Goal: Task Accomplishment & Management: Manage account settings

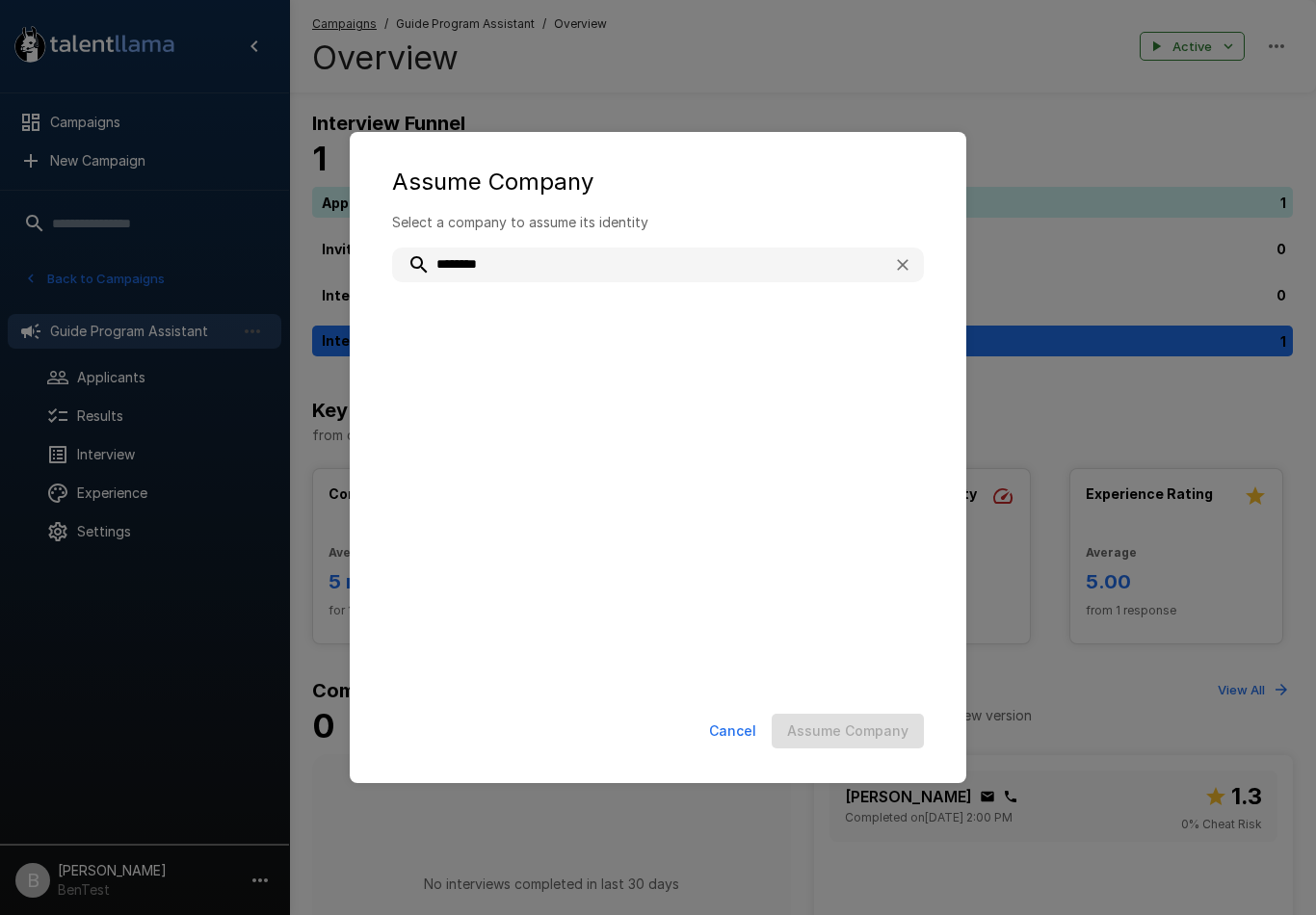
type input "*********"
click at [567, 320] on span "Talent Llama" at bounding box center [686, 317] width 447 height 19
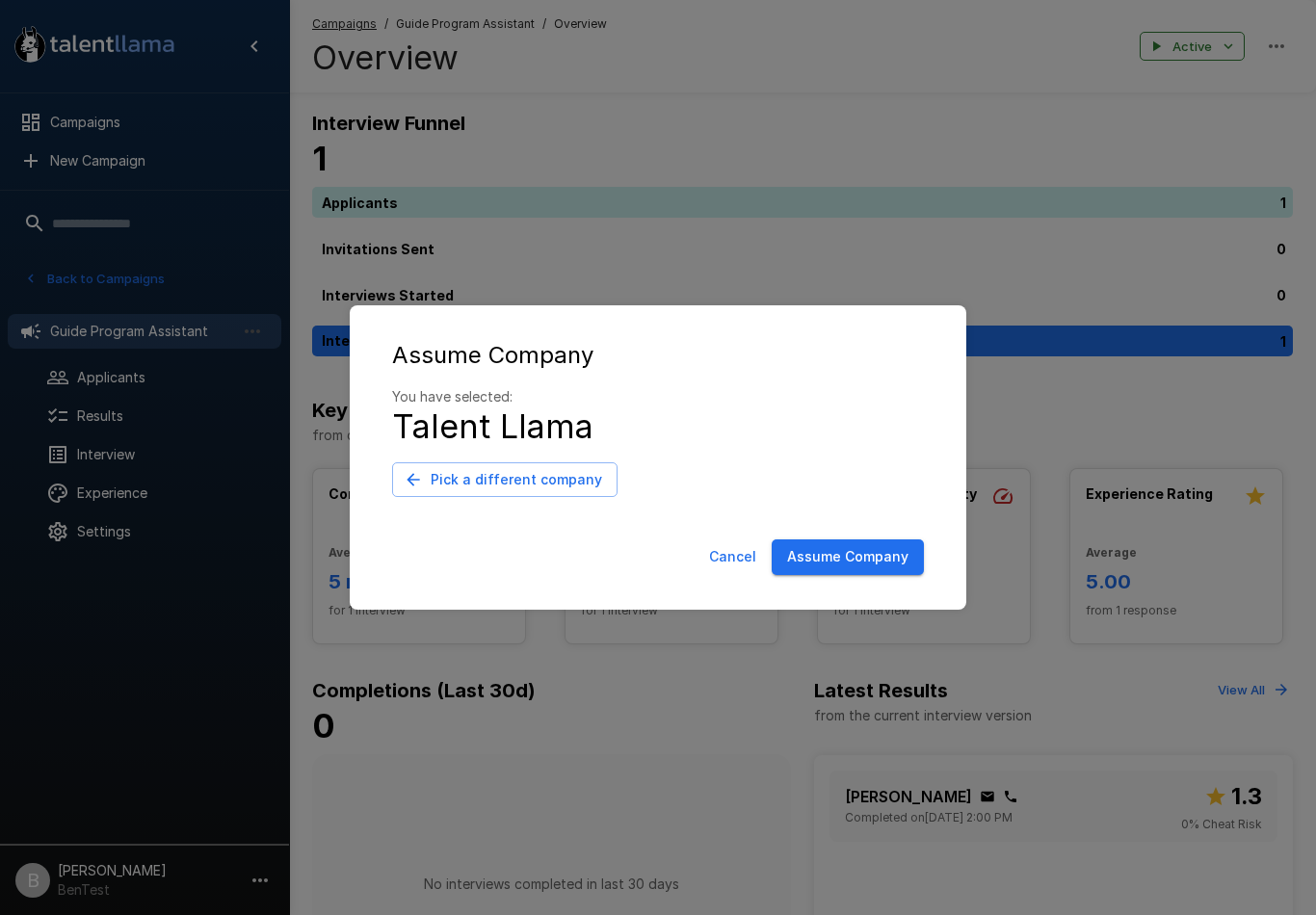
click at [811, 548] on button "Assume Company" at bounding box center [847, 557] width 152 height 36
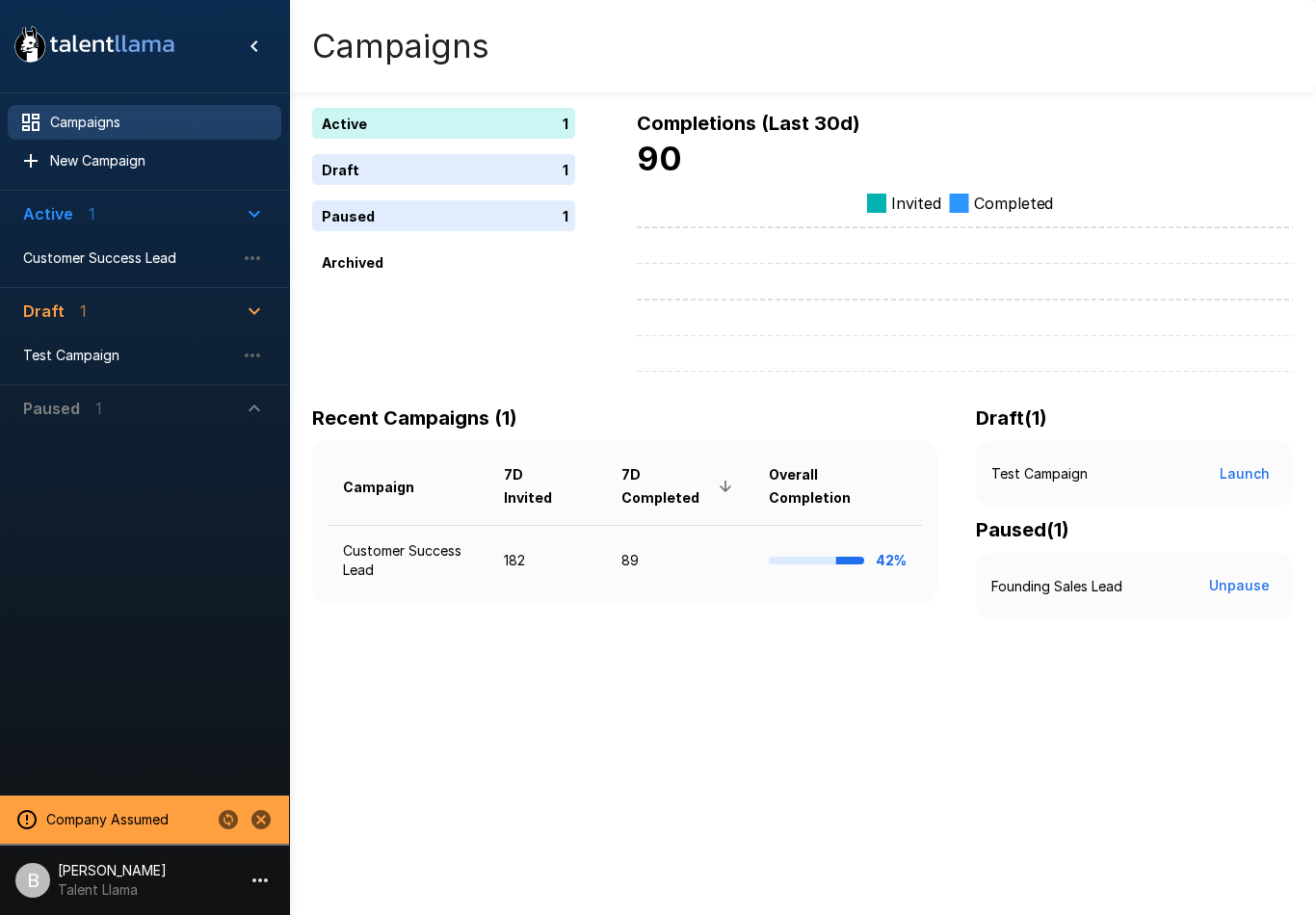
click at [101, 260] on span "Customer Success Lead" at bounding box center [129, 259] width 212 height 19
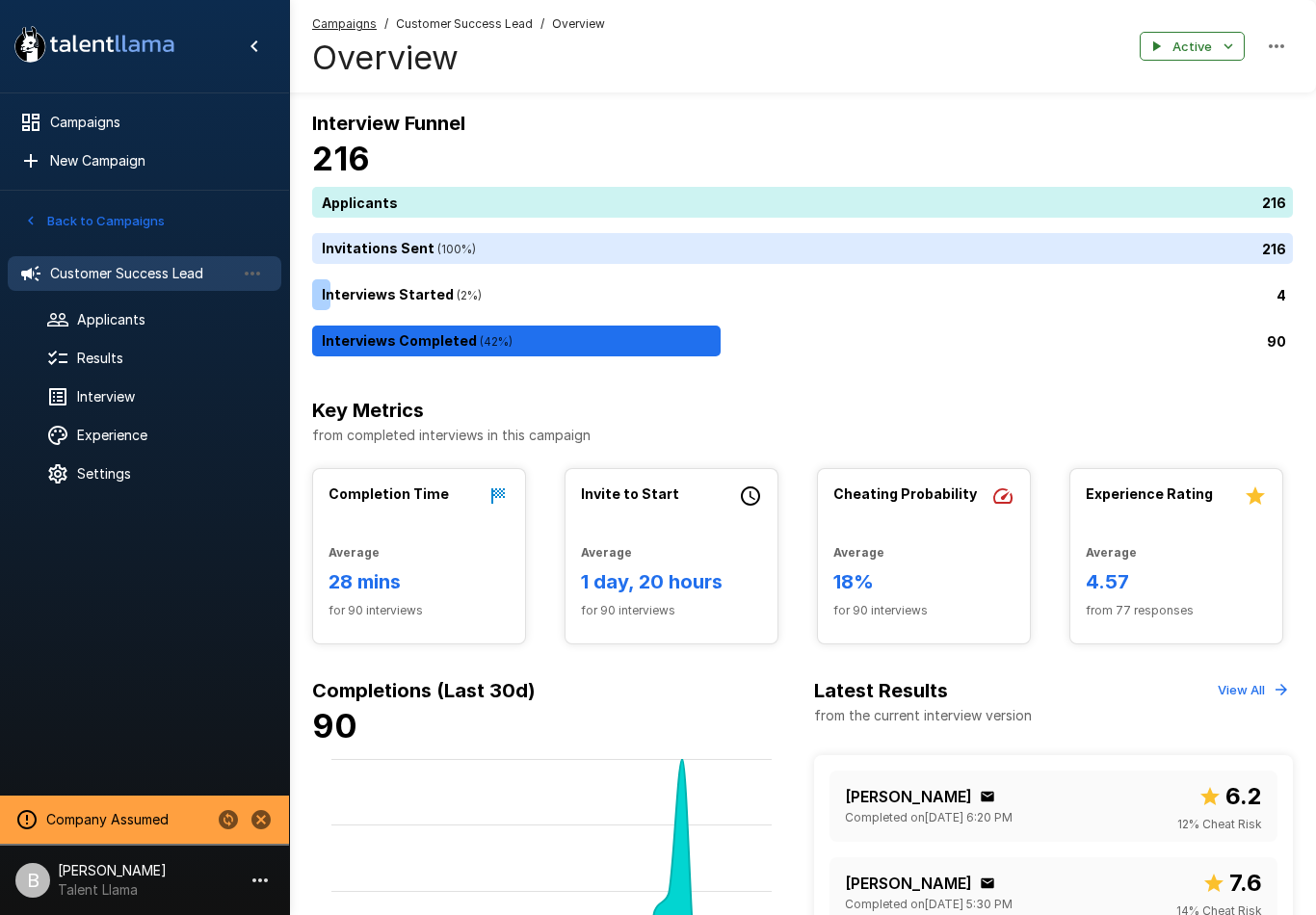
click at [113, 357] on span "Results" at bounding box center [171, 358] width 189 height 19
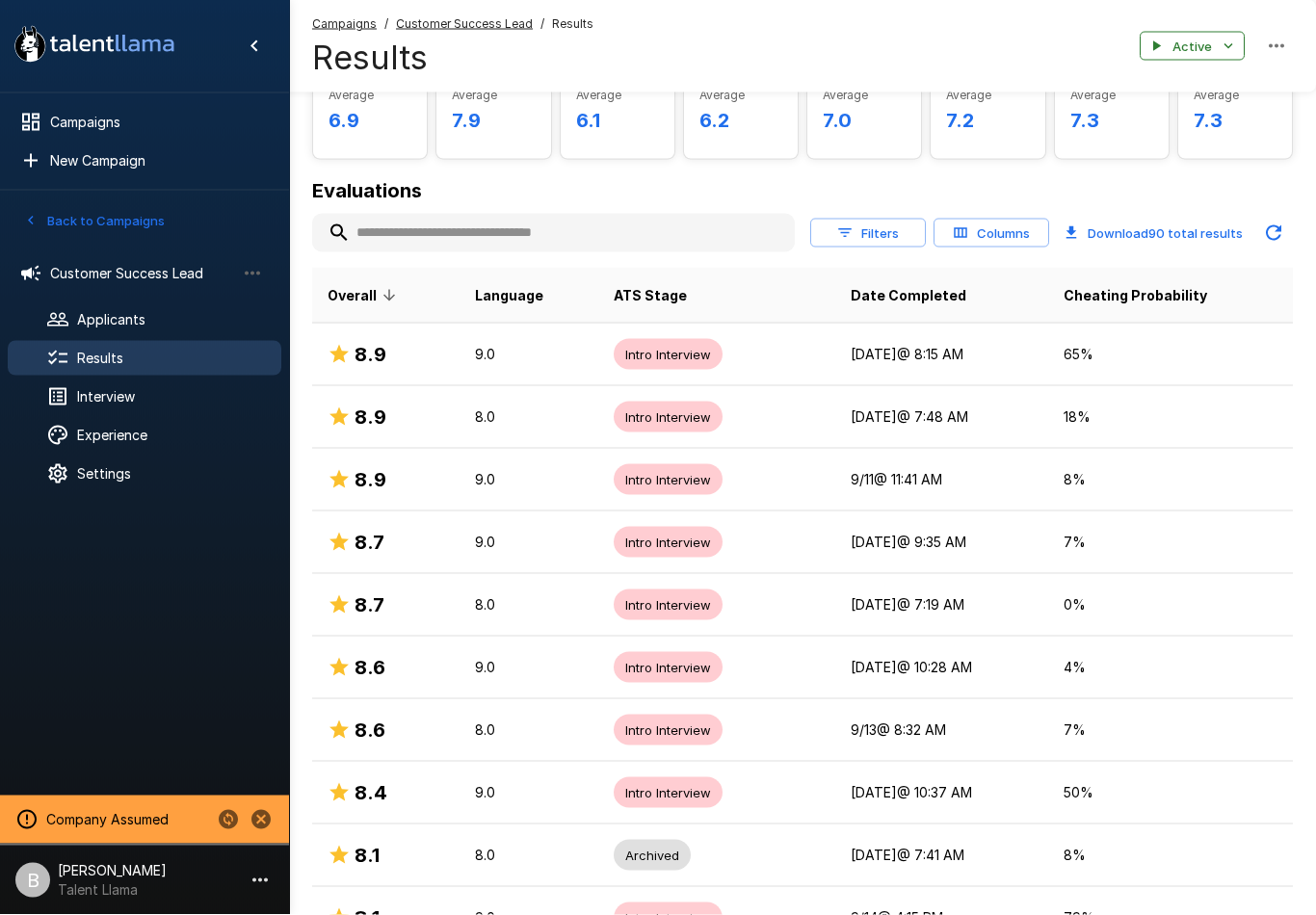
scroll to position [140, 0]
click at [990, 232] on button "Columns" at bounding box center [991, 233] width 115 height 30
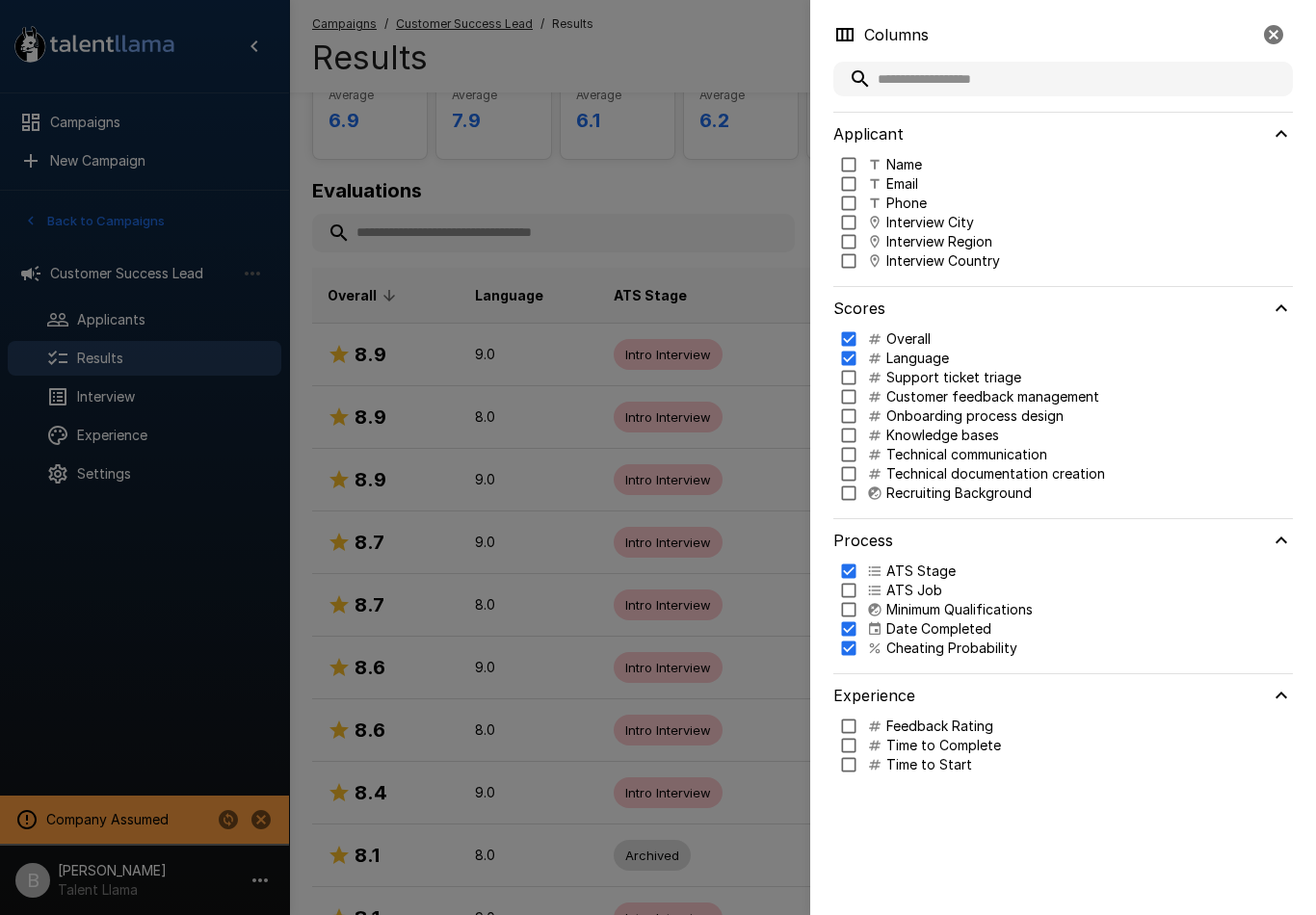
click at [933, 372] on p "Support ticket triage" at bounding box center [953, 378] width 135 height 19
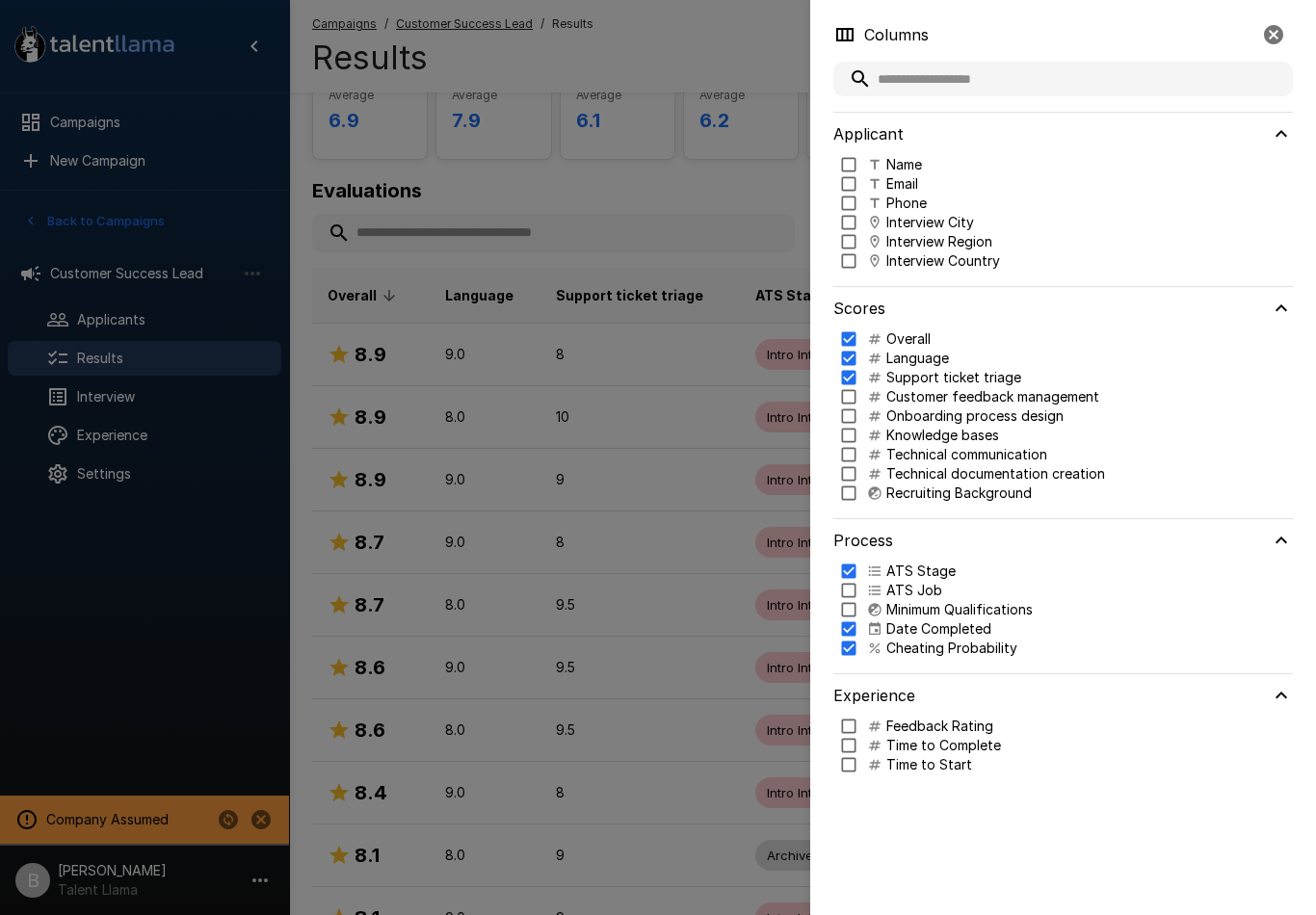
click at [937, 401] on p "Customer feedback management" at bounding box center [993, 397] width 213 height 19
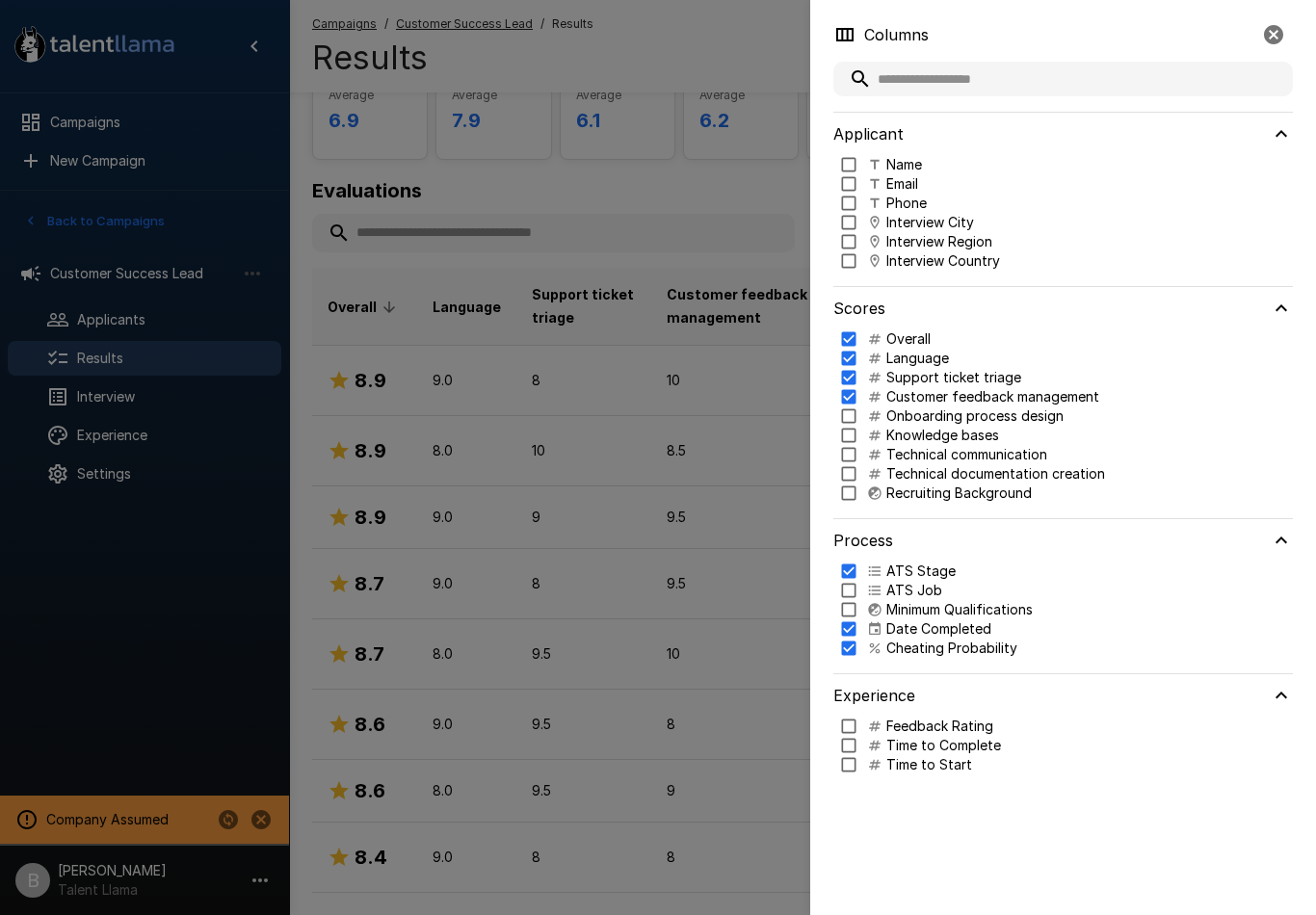
click at [936, 427] on p "Knowledge bases" at bounding box center [942, 436] width 112 height 19
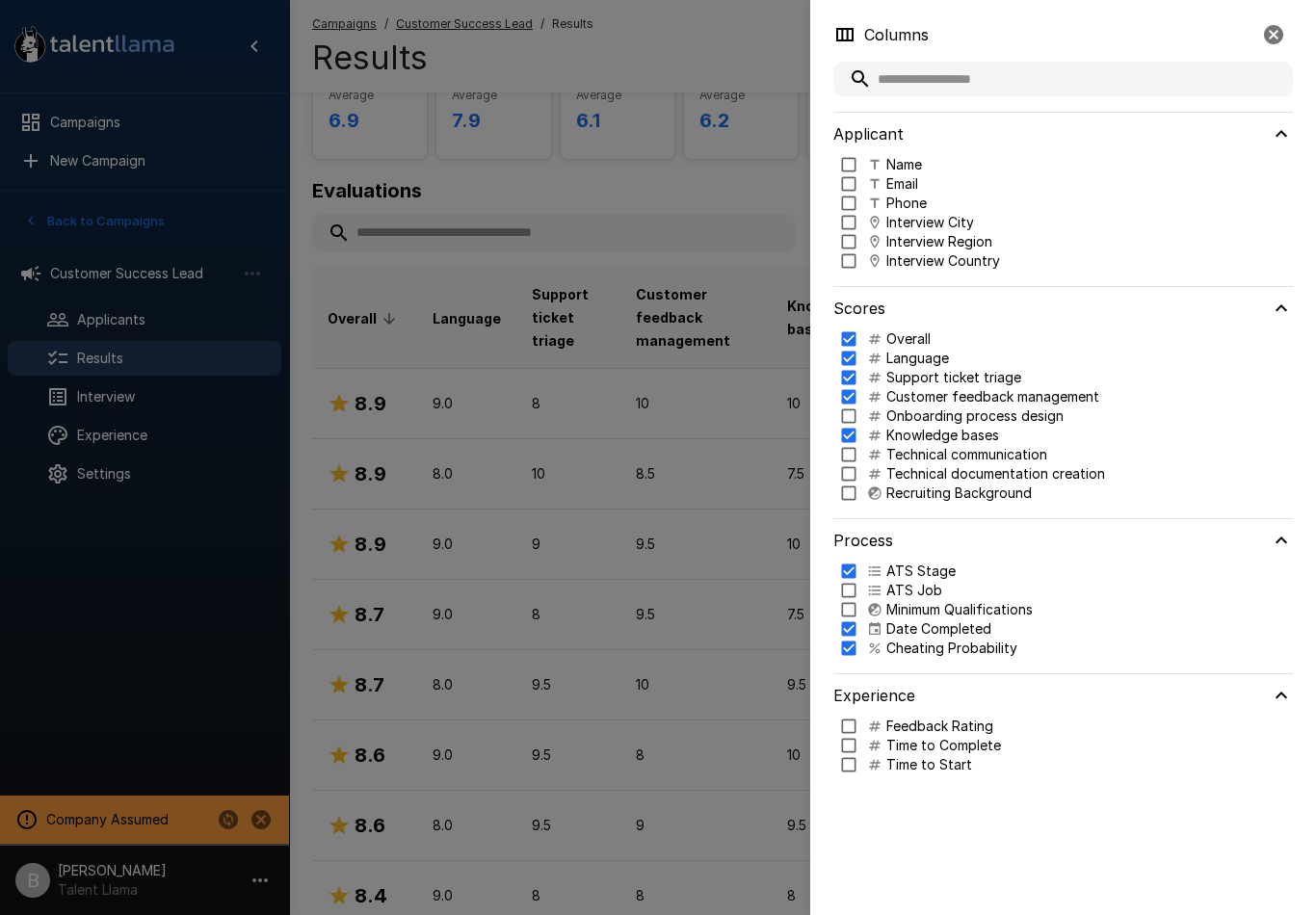
click at [936, 438] on p "Knowledge bases" at bounding box center [942, 436] width 112 height 19
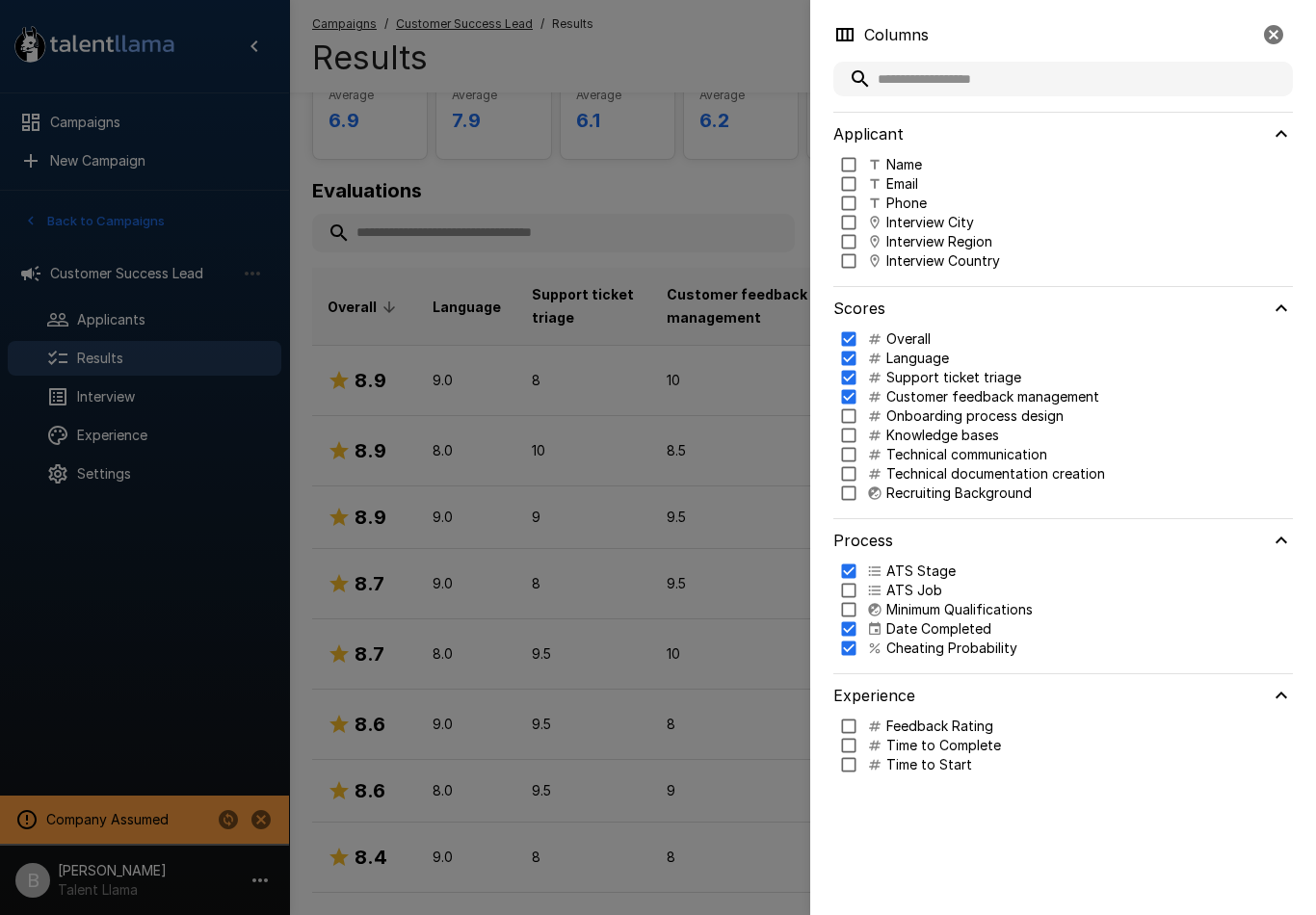
click at [932, 415] on p "Onboarding process design" at bounding box center [974, 416] width 177 height 19
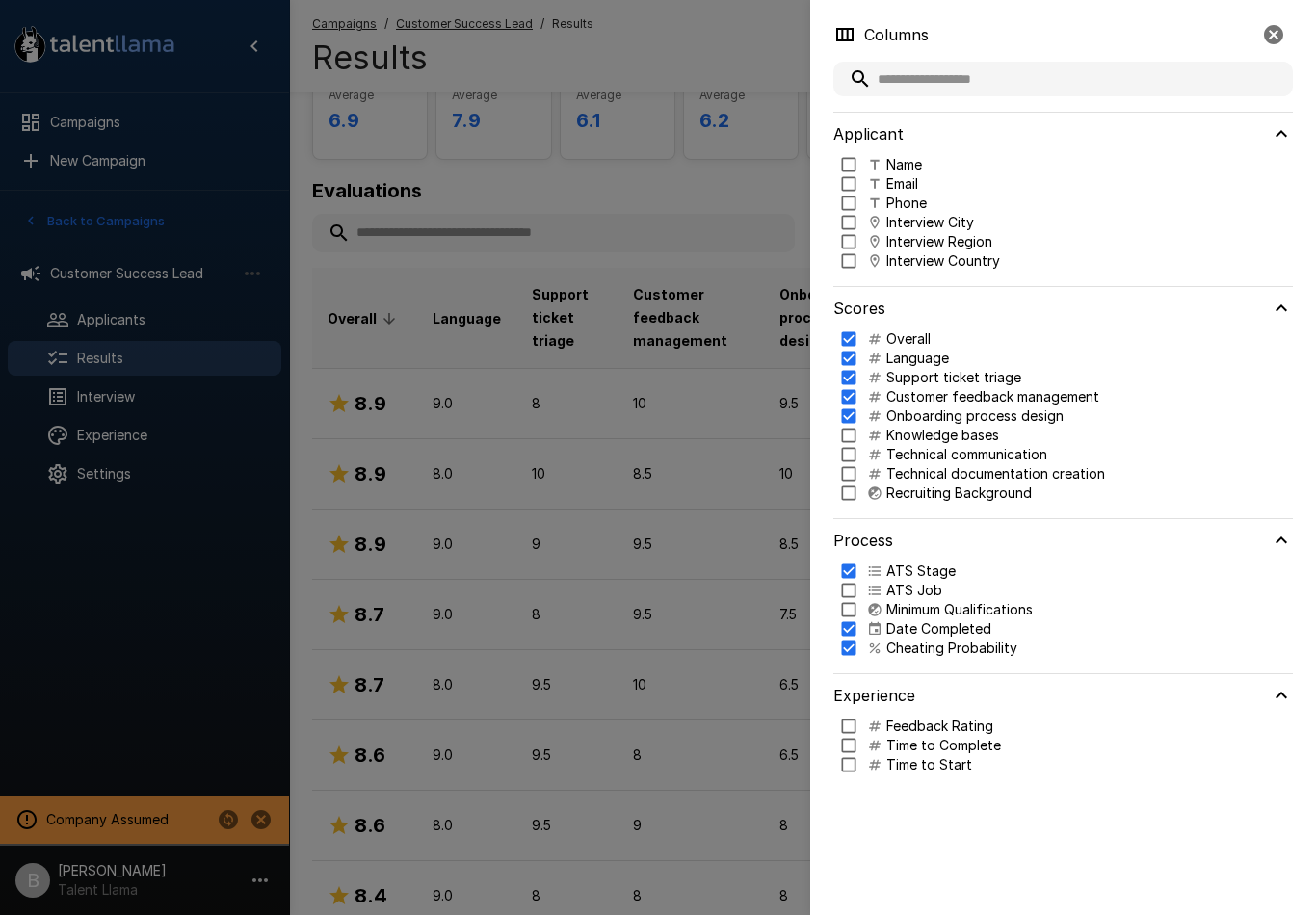
click at [922, 441] on p "Knowledge bases" at bounding box center [942, 436] width 112 height 19
click at [922, 463] on p "Technical communication" at bounding box center [966, 455] width 161 height 19
click at [918, 478] on p "Technical documentation creation" at bounding box center [995, 474] width 219 height 19
click at [910, 499] on p "Recruiting Background" at bounding box center [959, 493] width 145 height 19
click at [554, 175] on div at bounding box center [658, 457] width 1316 height 915
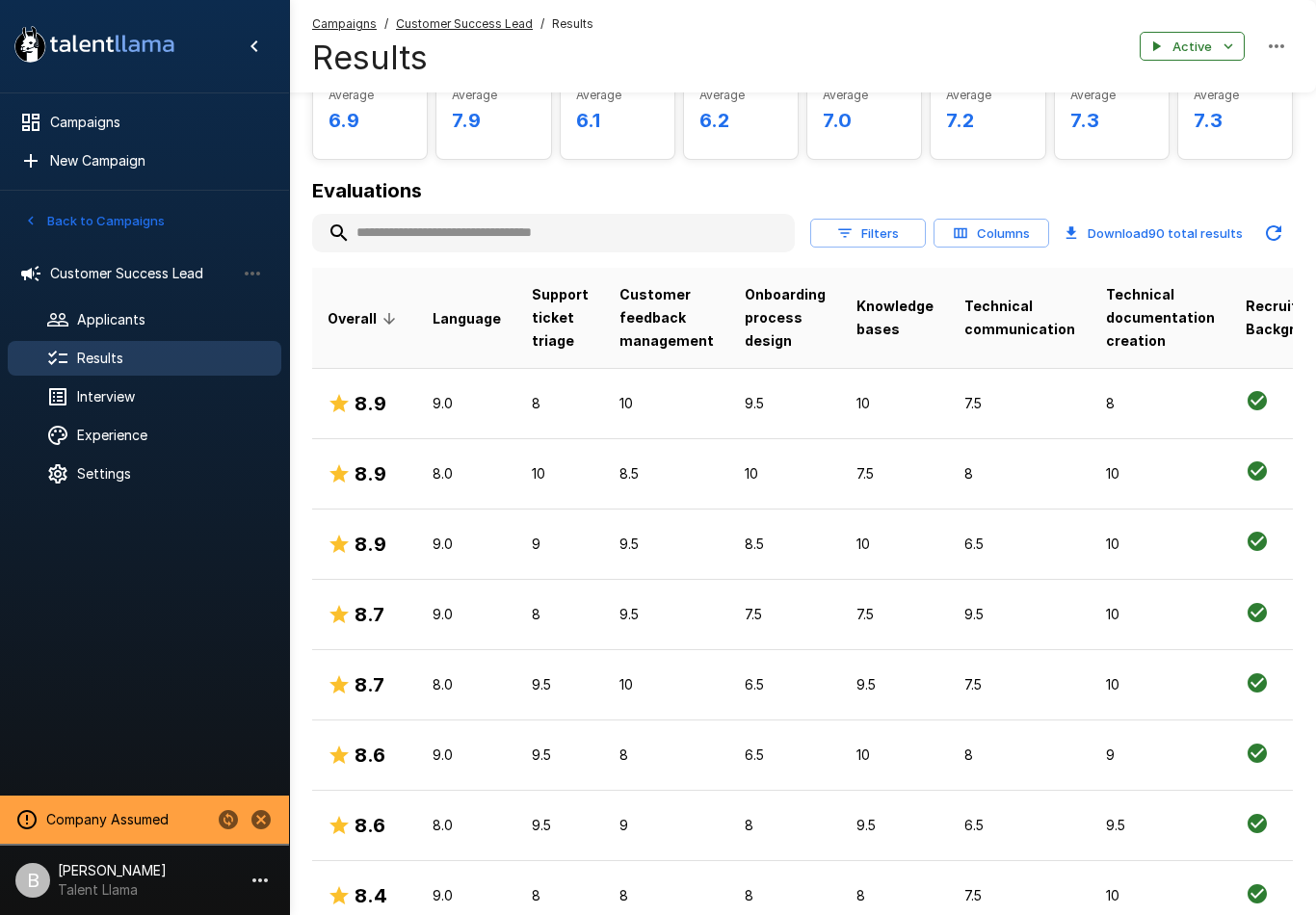
click at [105, 412] on div "Interview" at bounding box center [144, 397] width 274 height 35
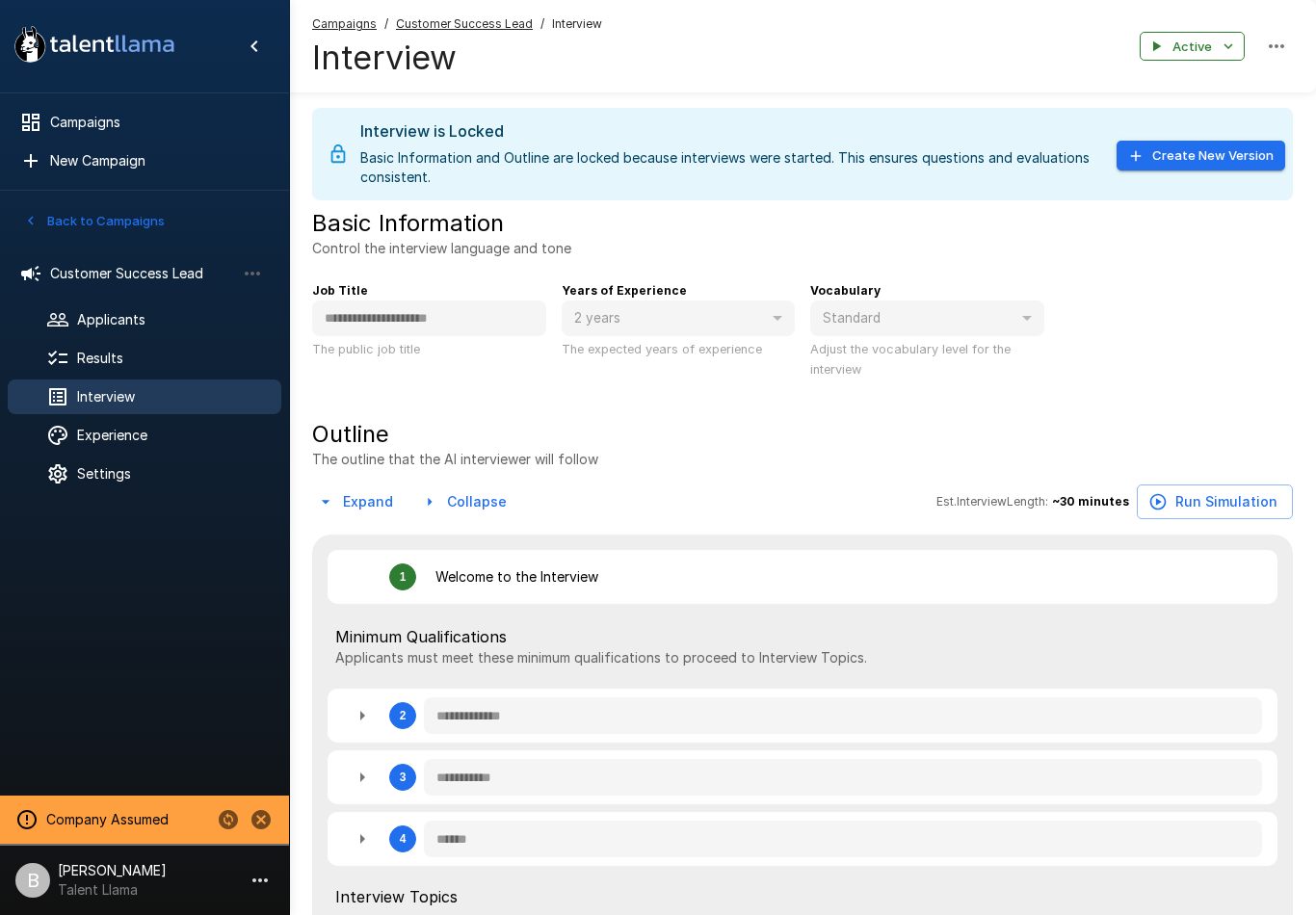
type textarea "*"
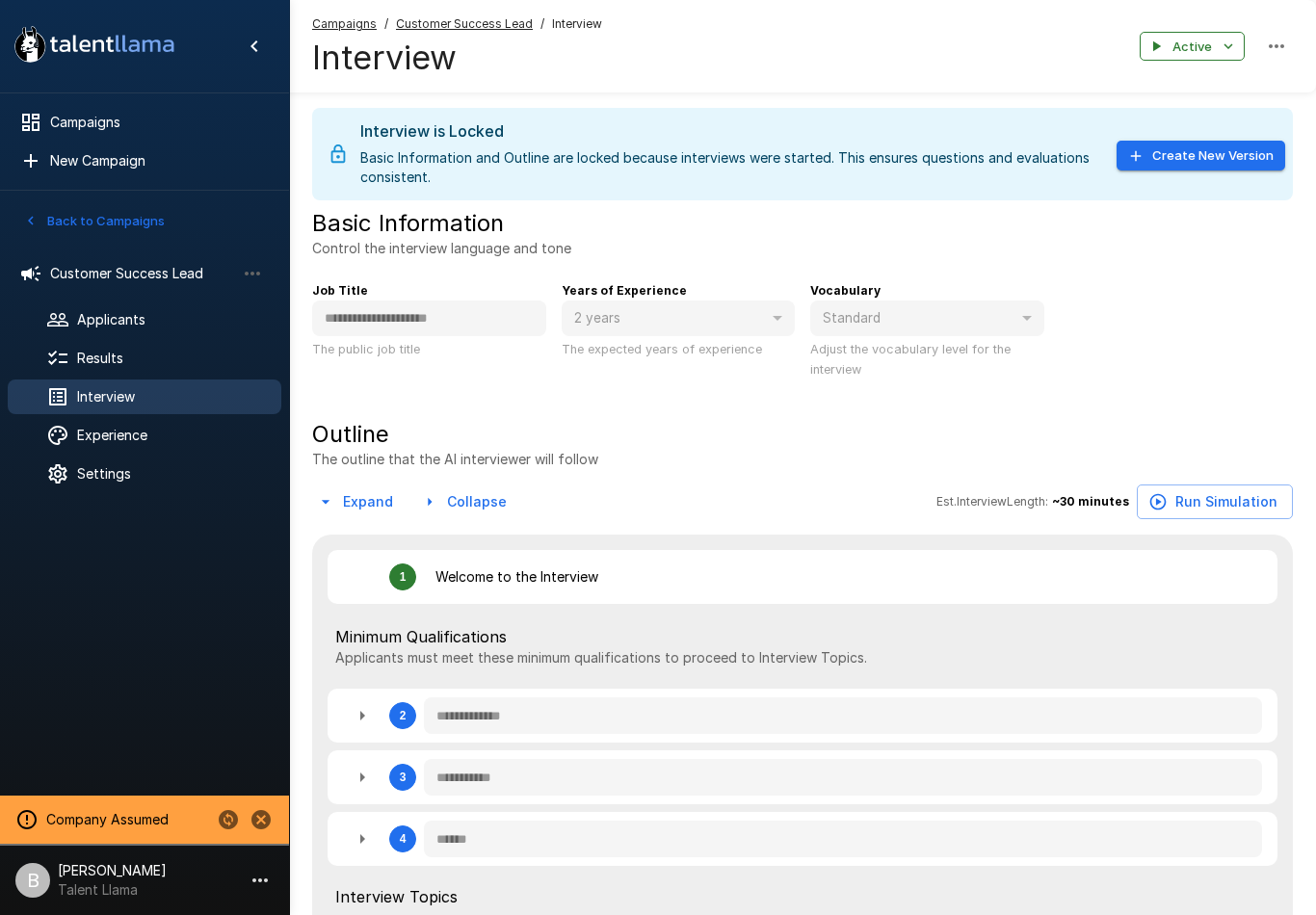
type textarea "*"
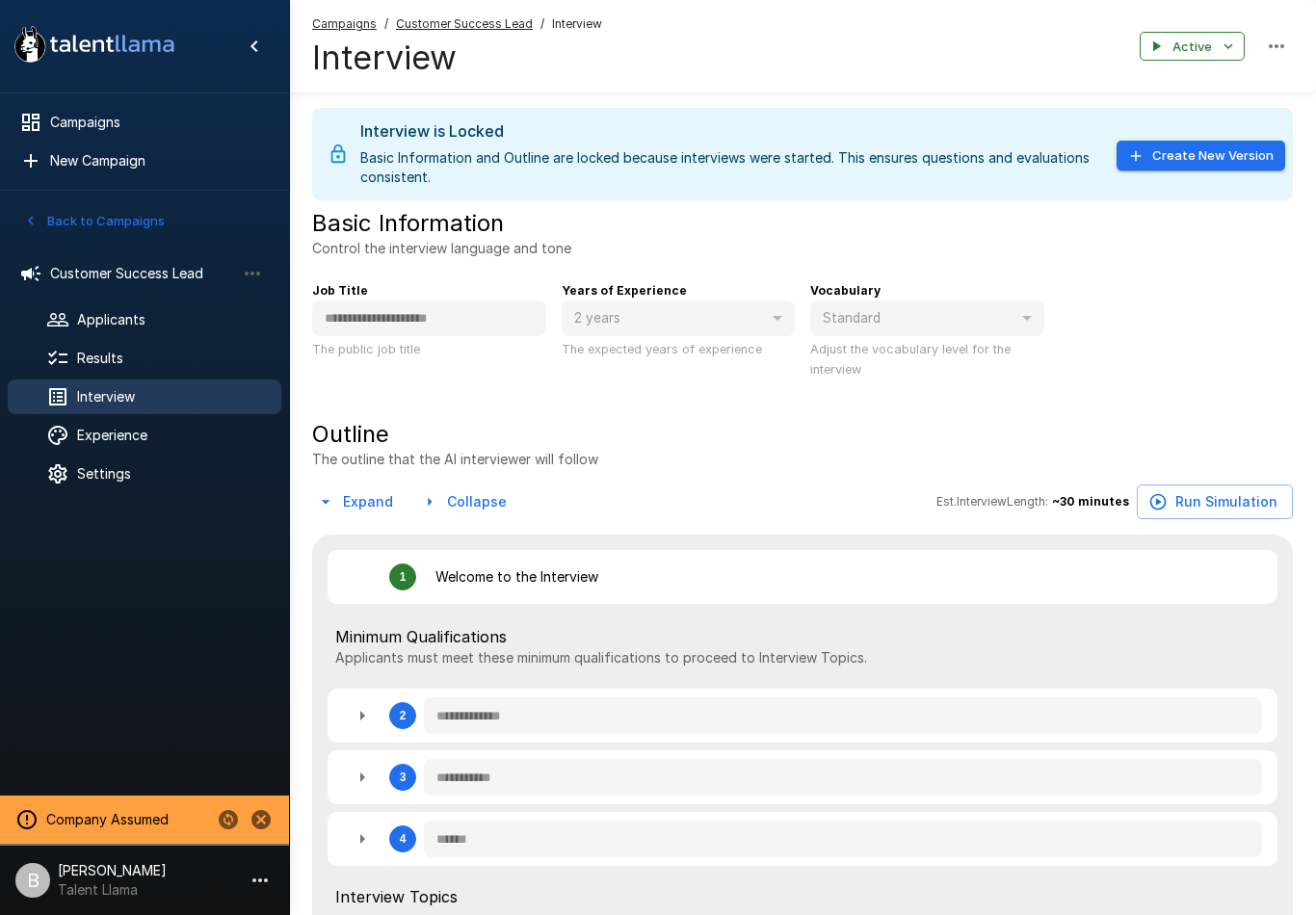
type textarea "*"
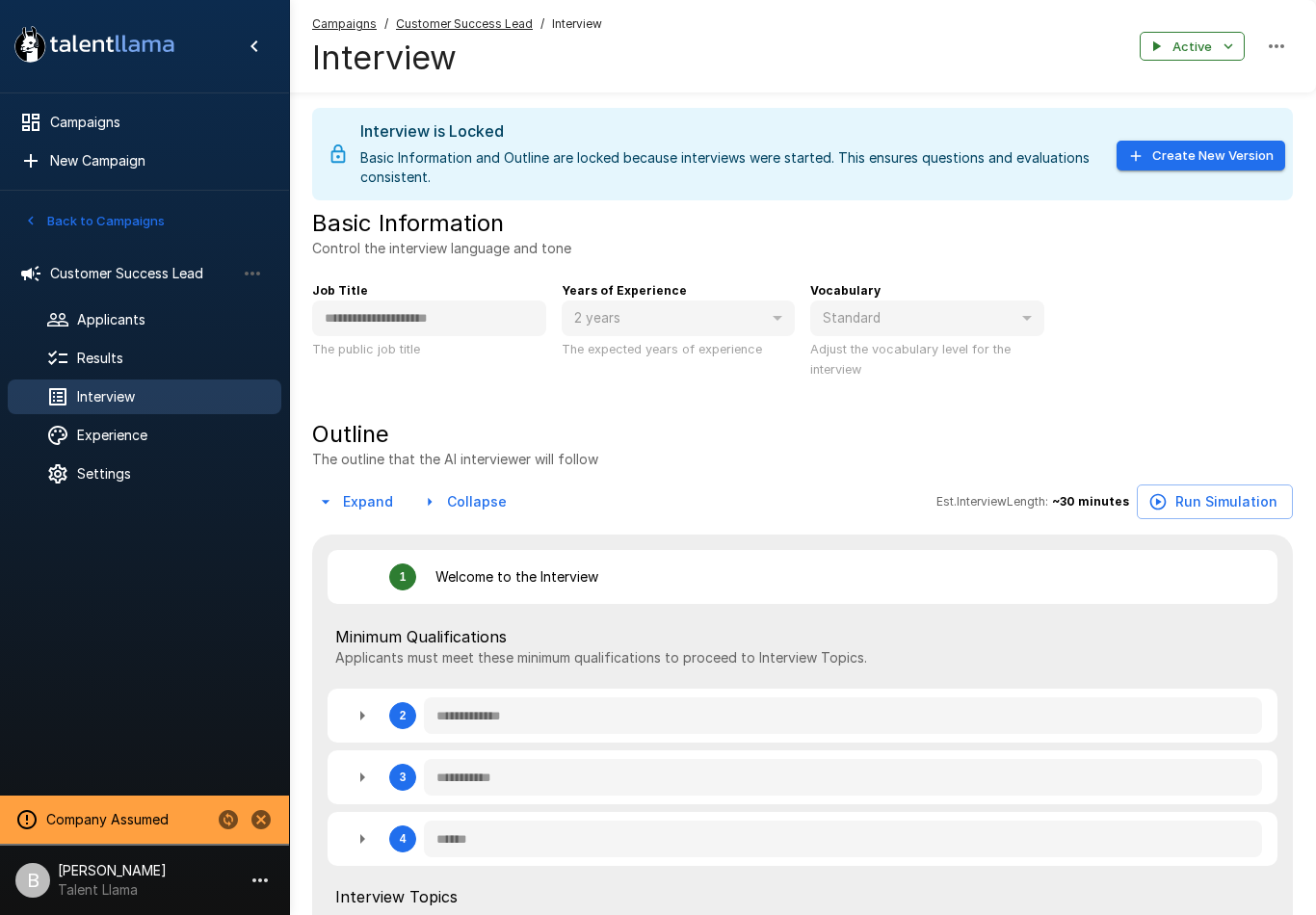
type textarea "*"
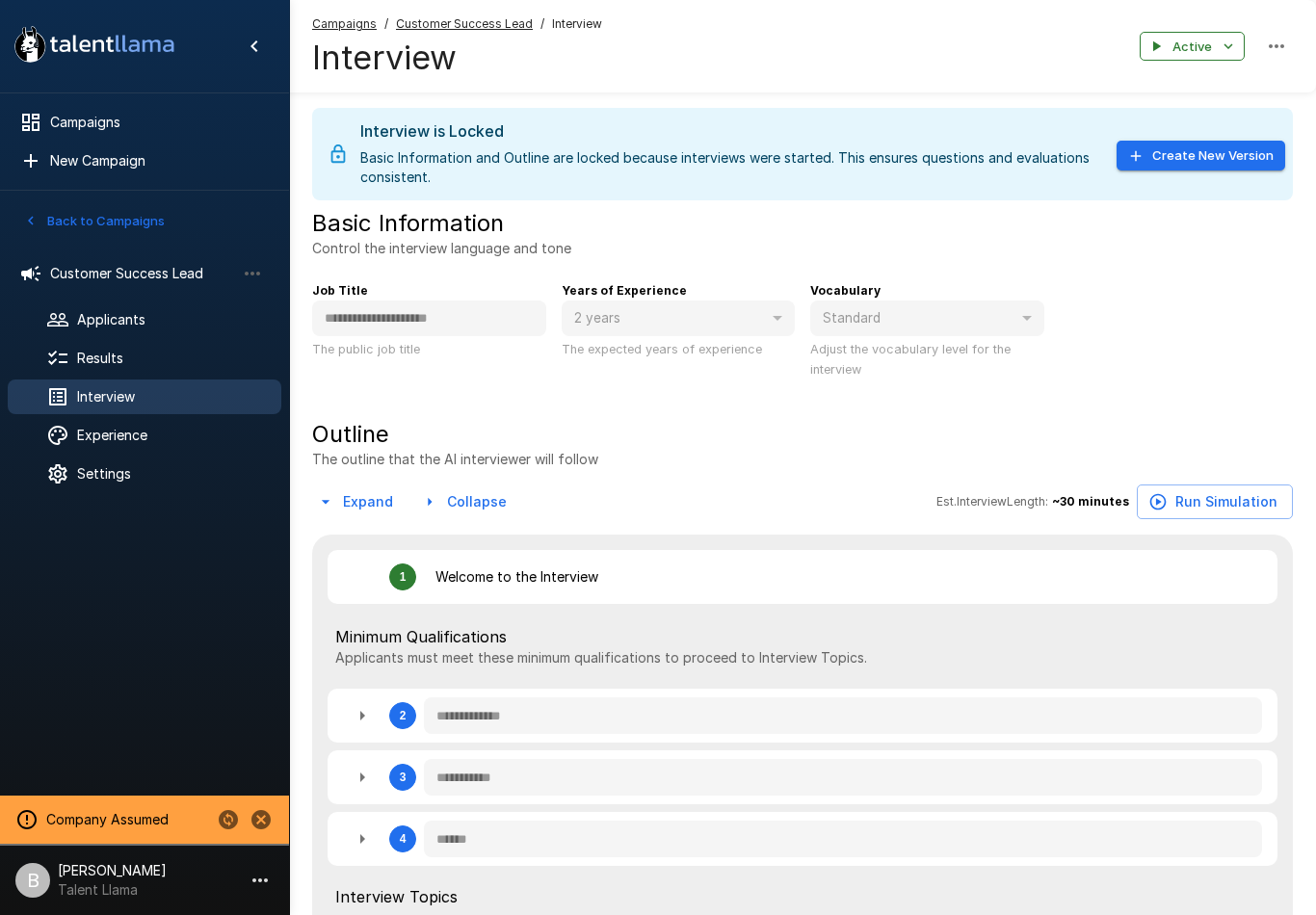
type textarea "*"
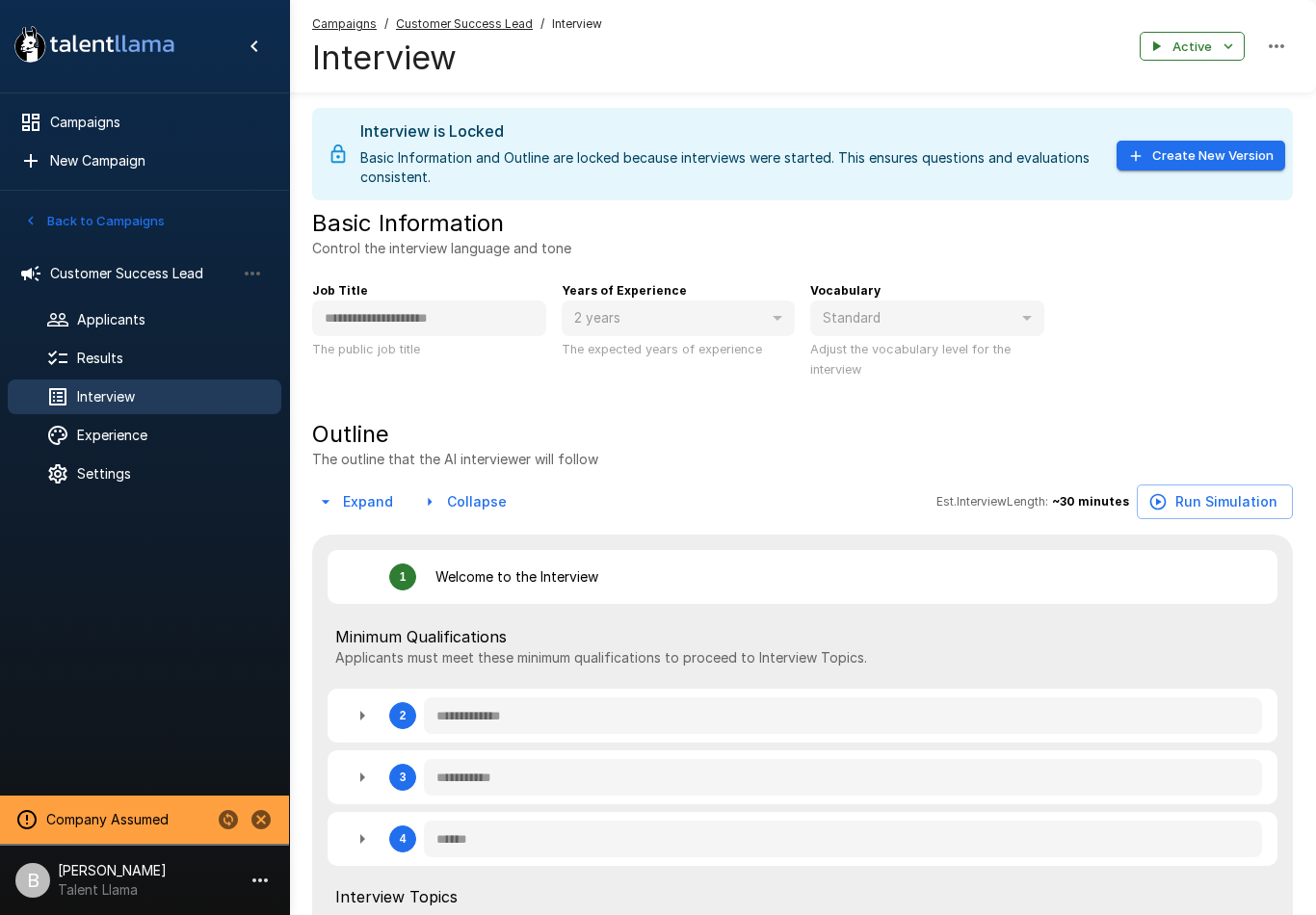
type textarea "*"
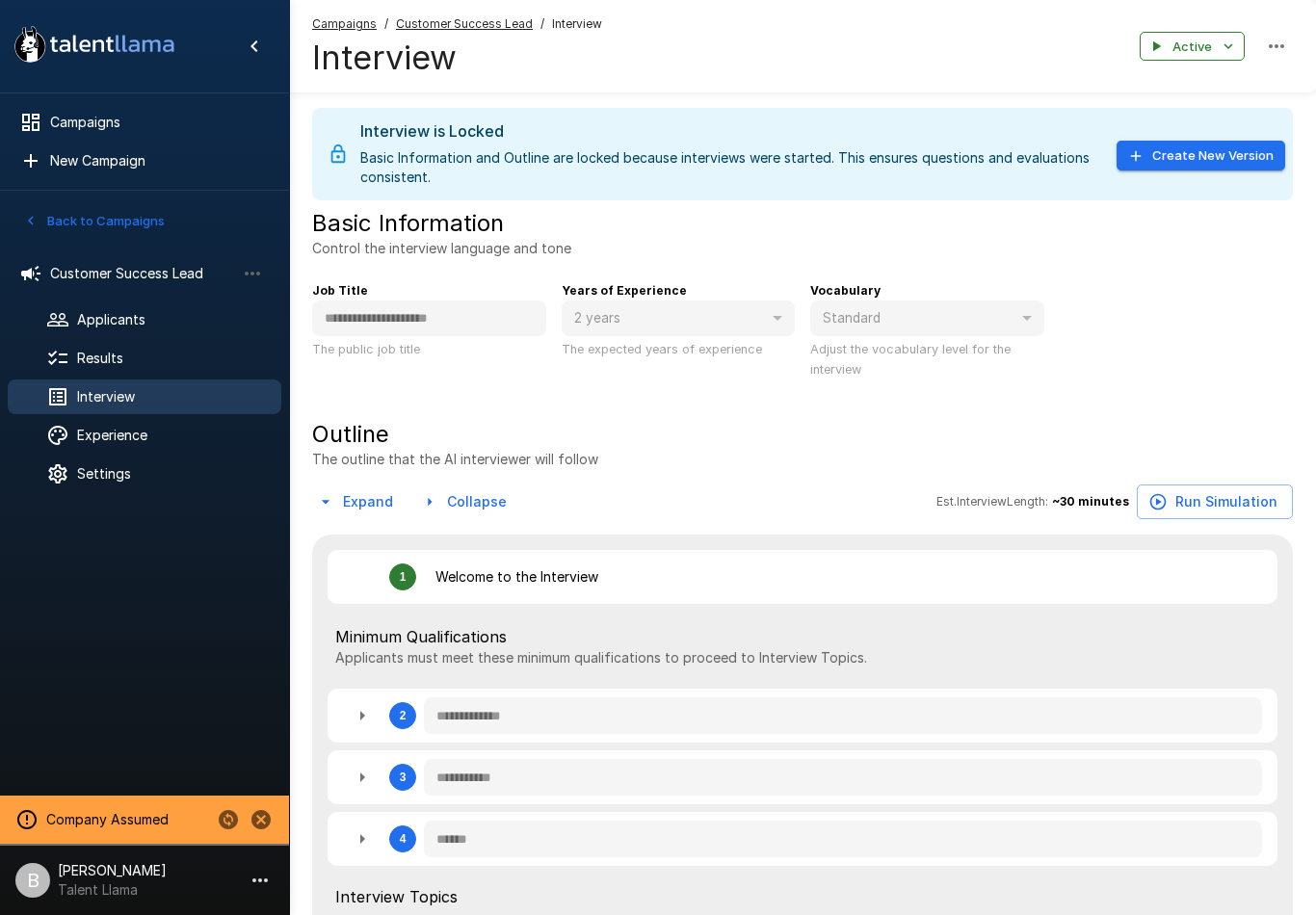
type textarea "*"
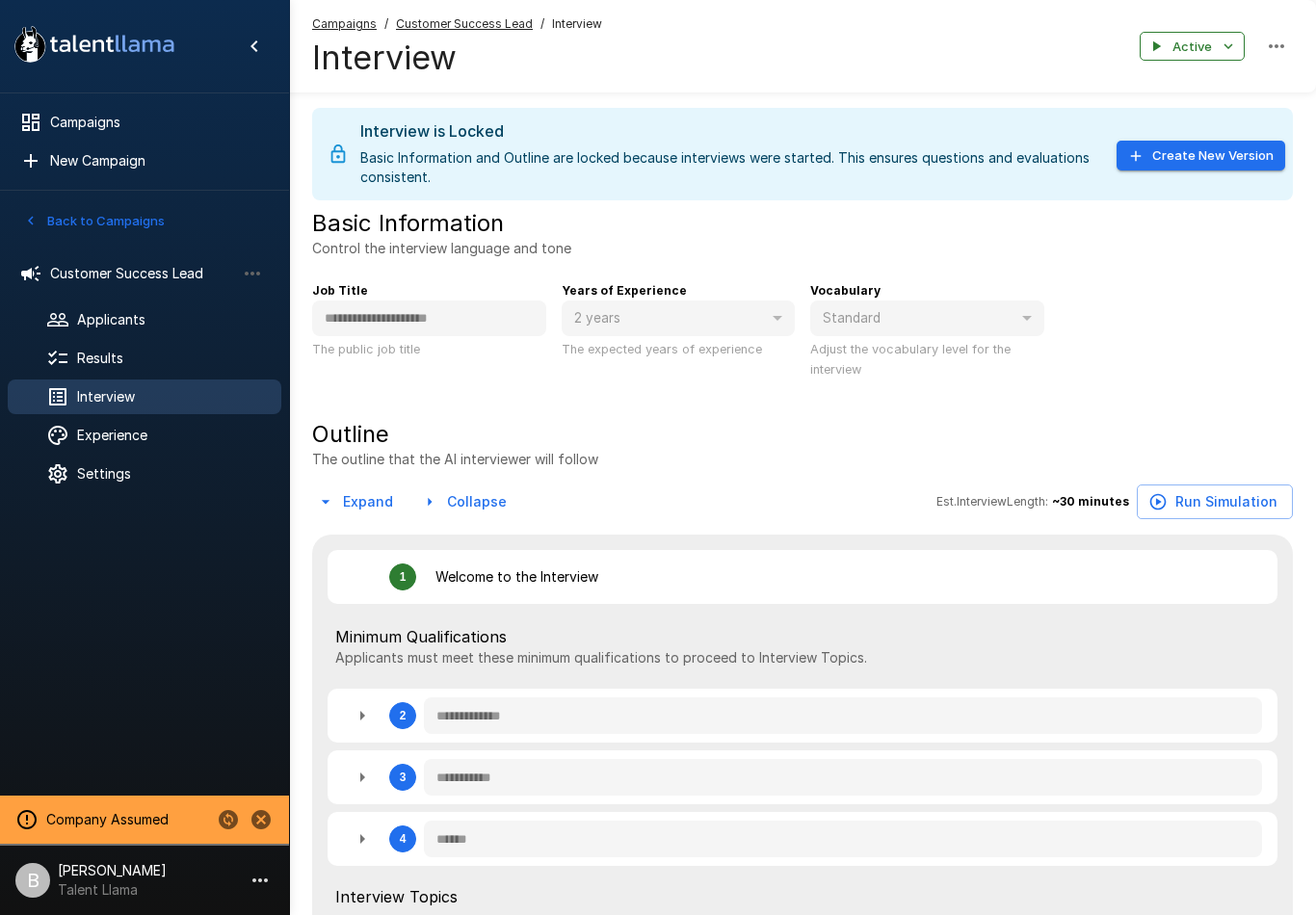
type textarea "*"
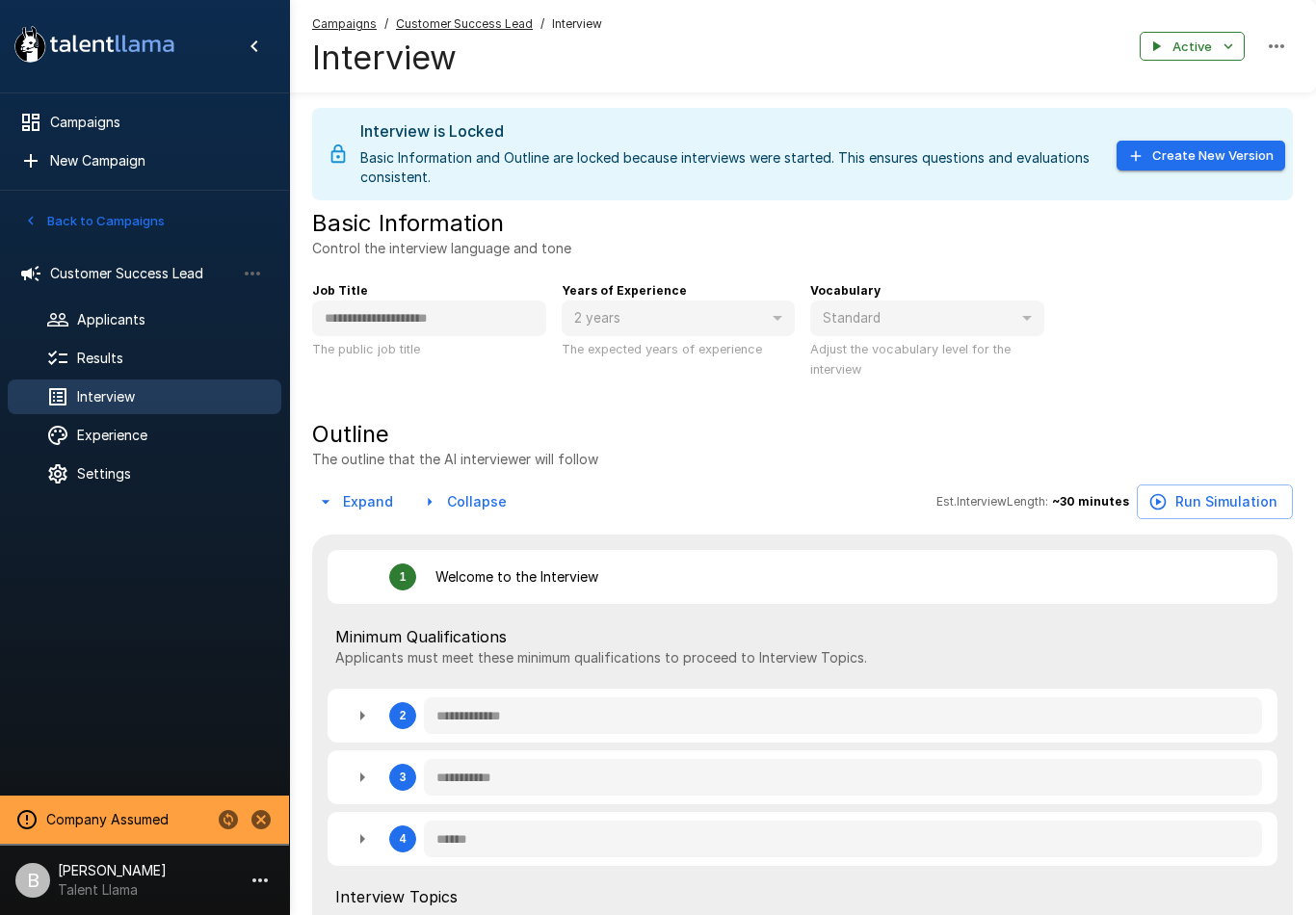
type textarea "*"
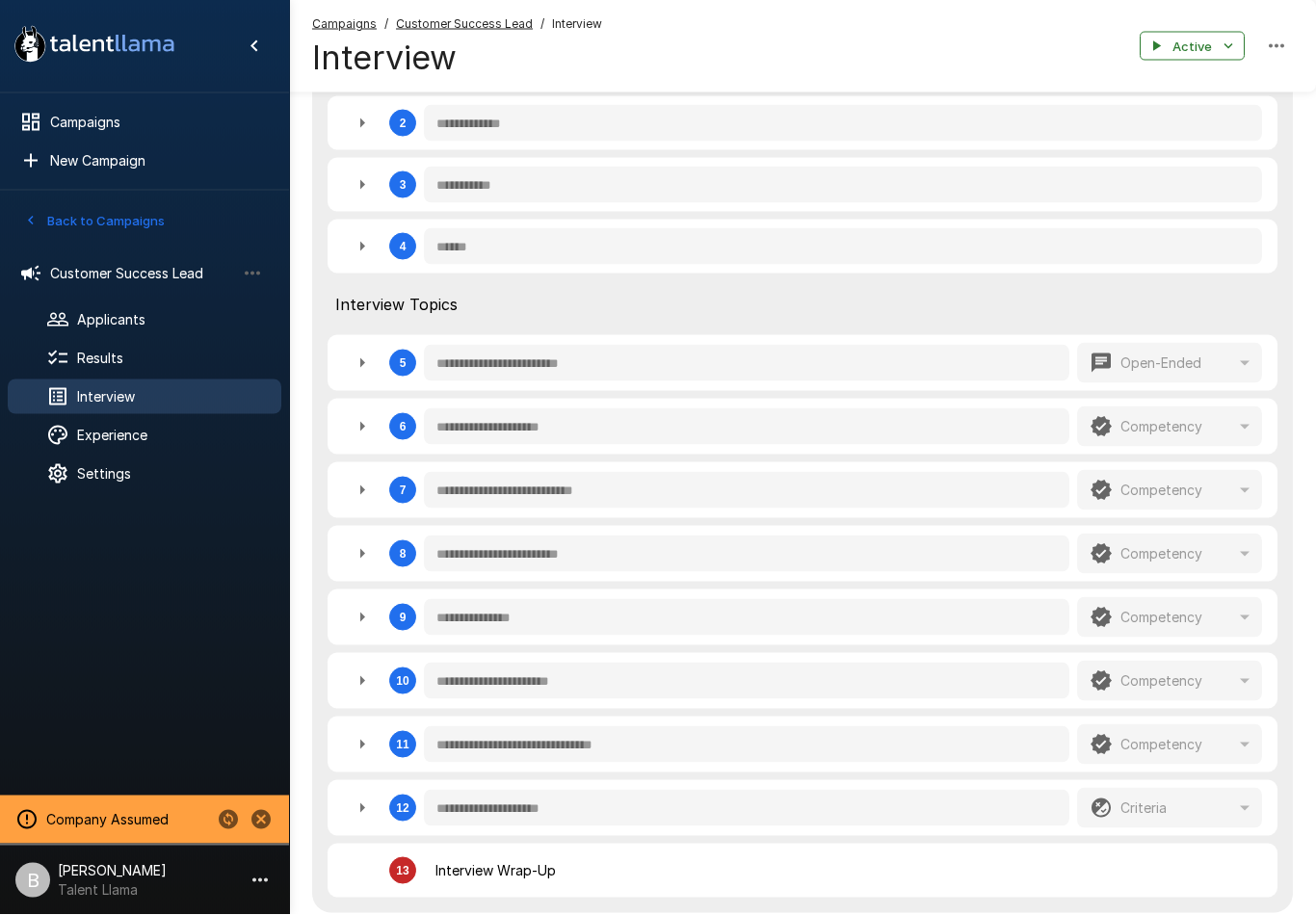
scroll to position [594, 0]
click at [354, 419] on icon "button" at bounding box center [362, 426] width 23 height 23
type textarea "*"
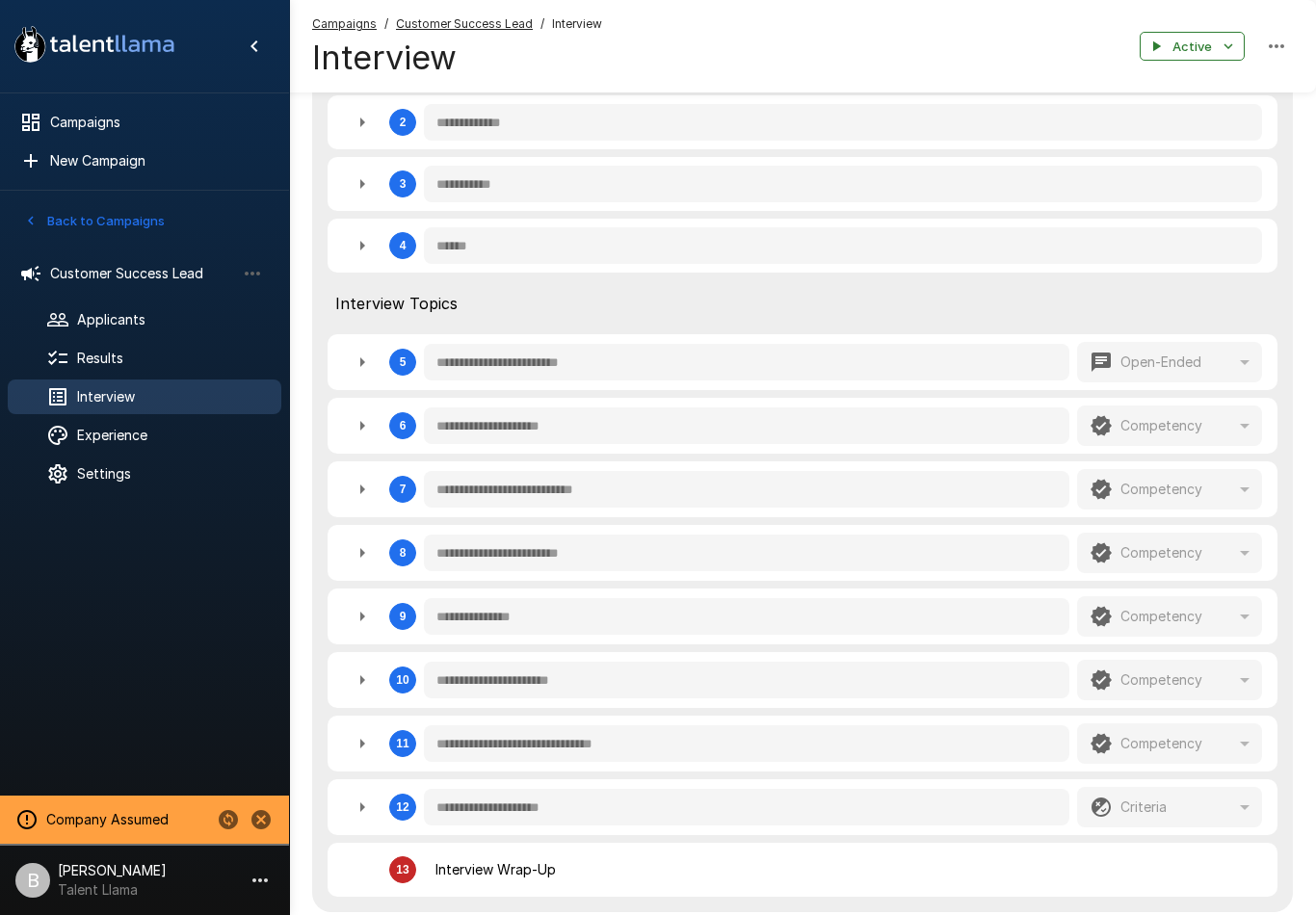
type textarea "*"
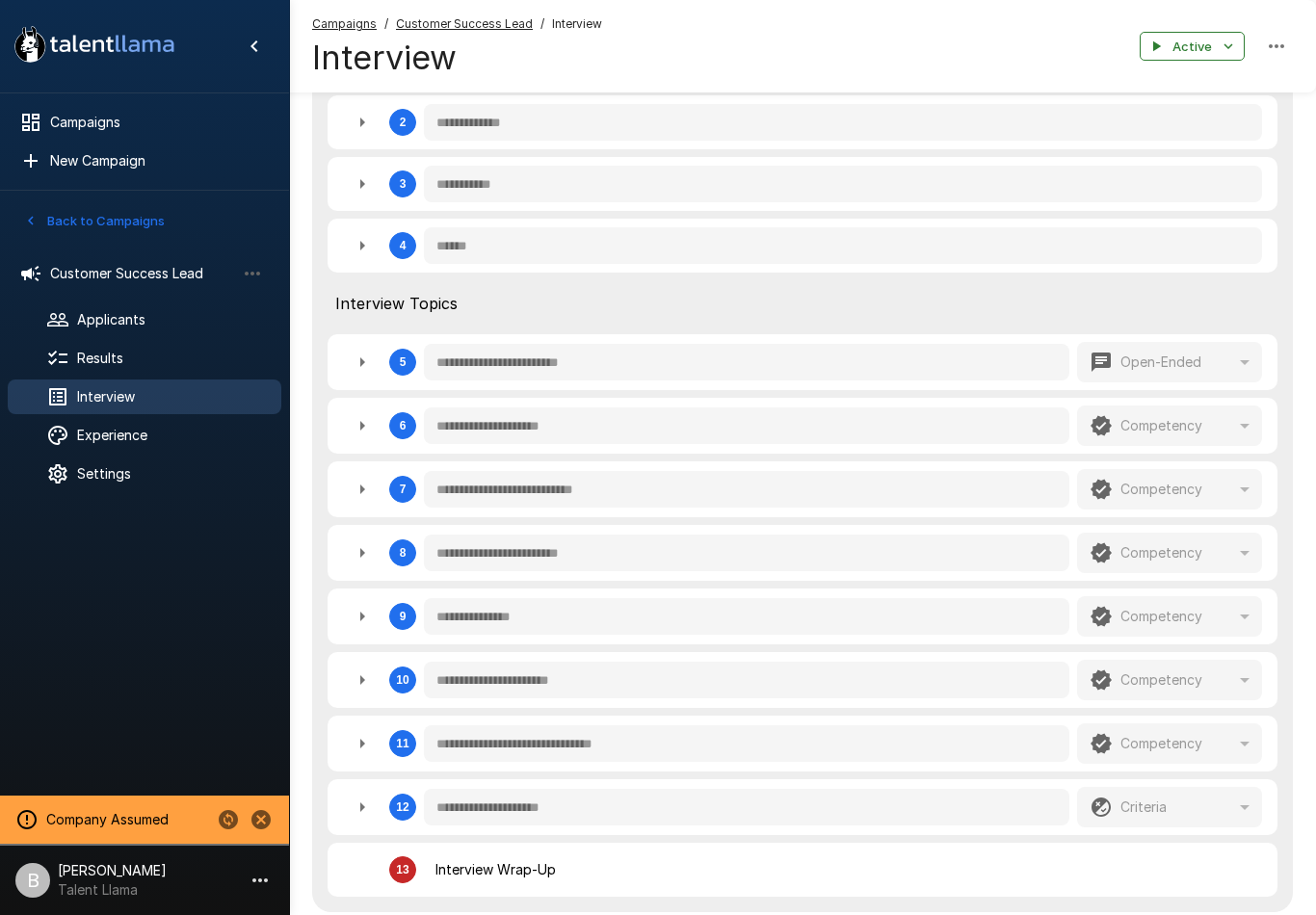
type textarea "*"
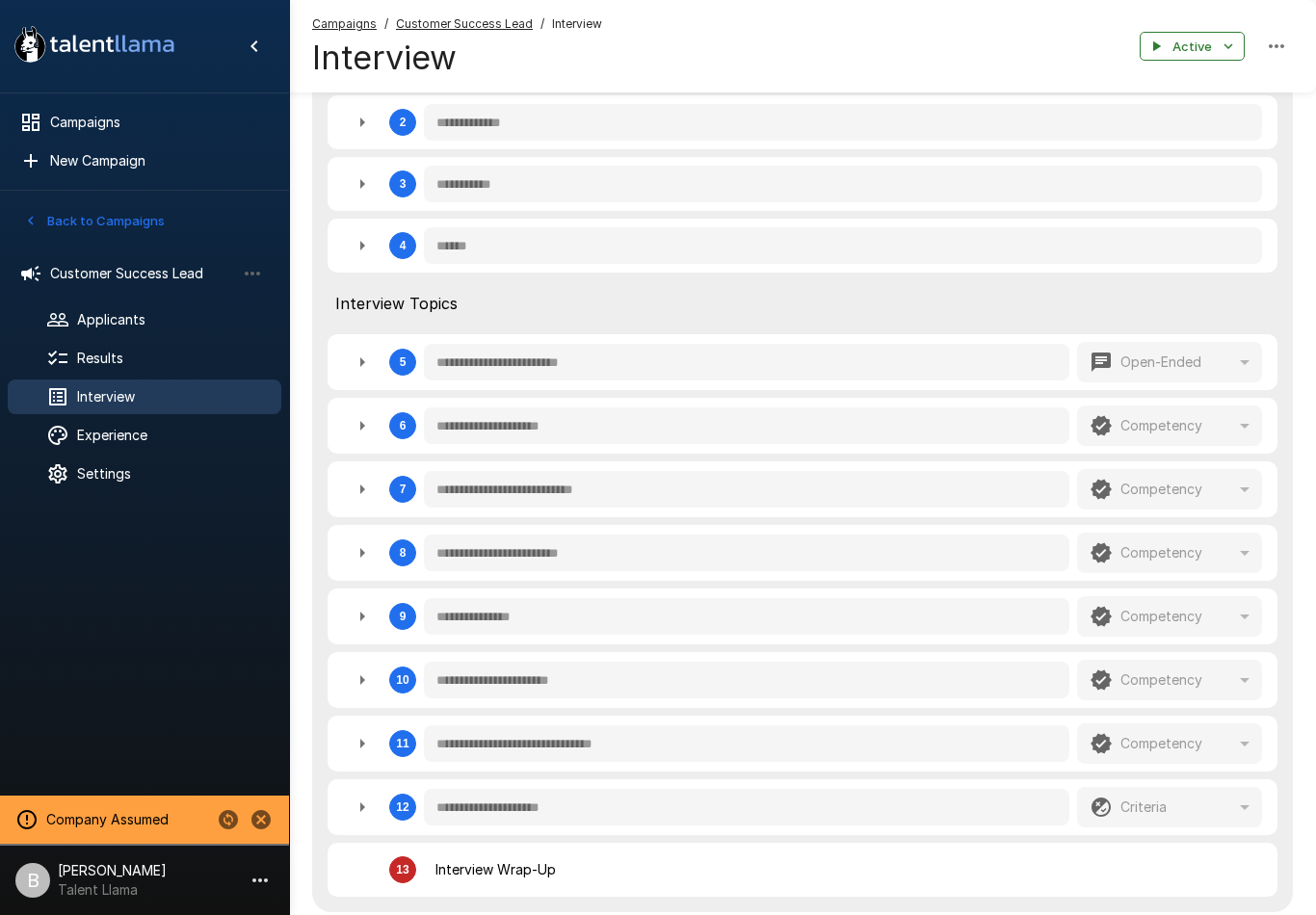
type textarea "*"
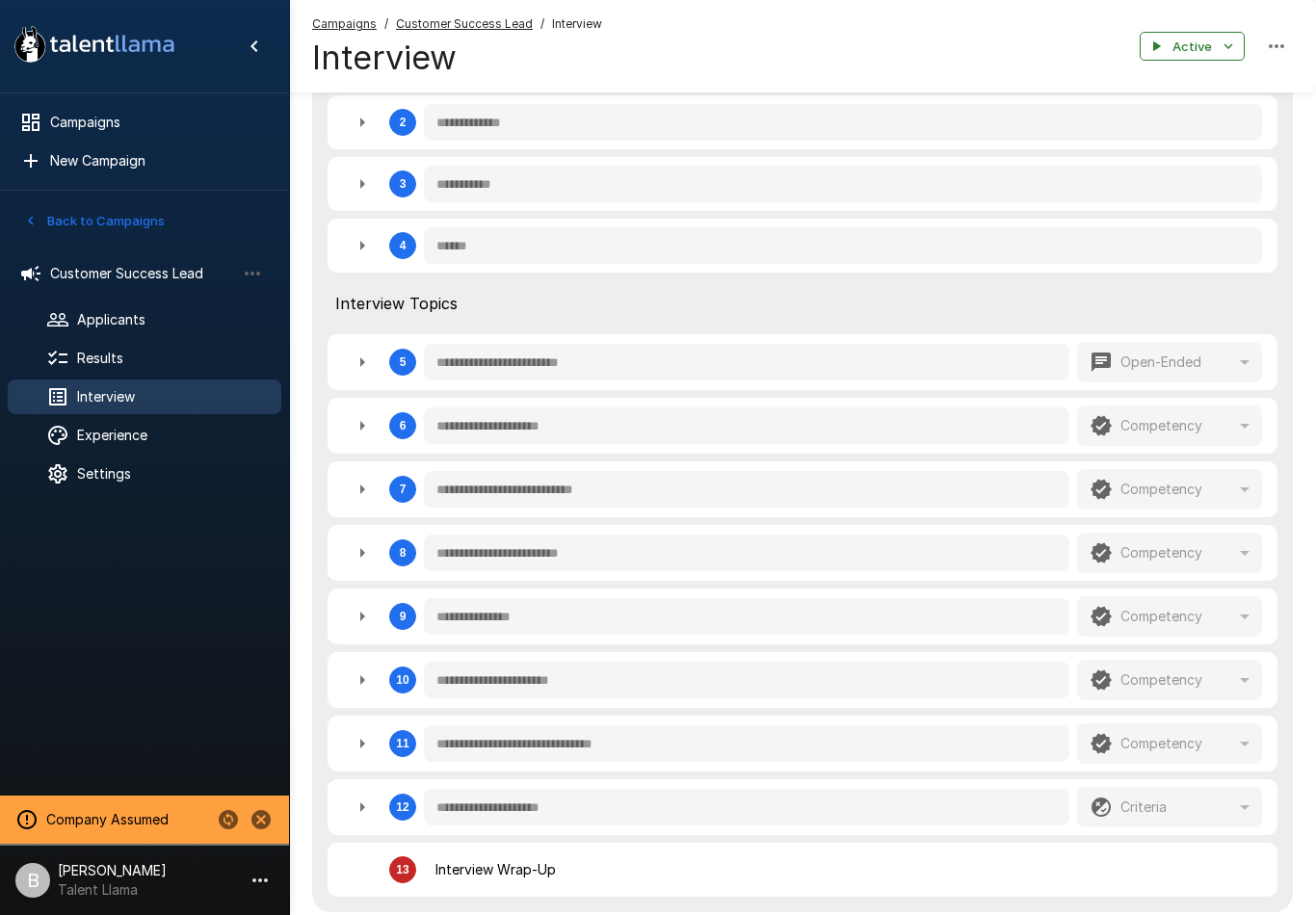
type textarea "*"
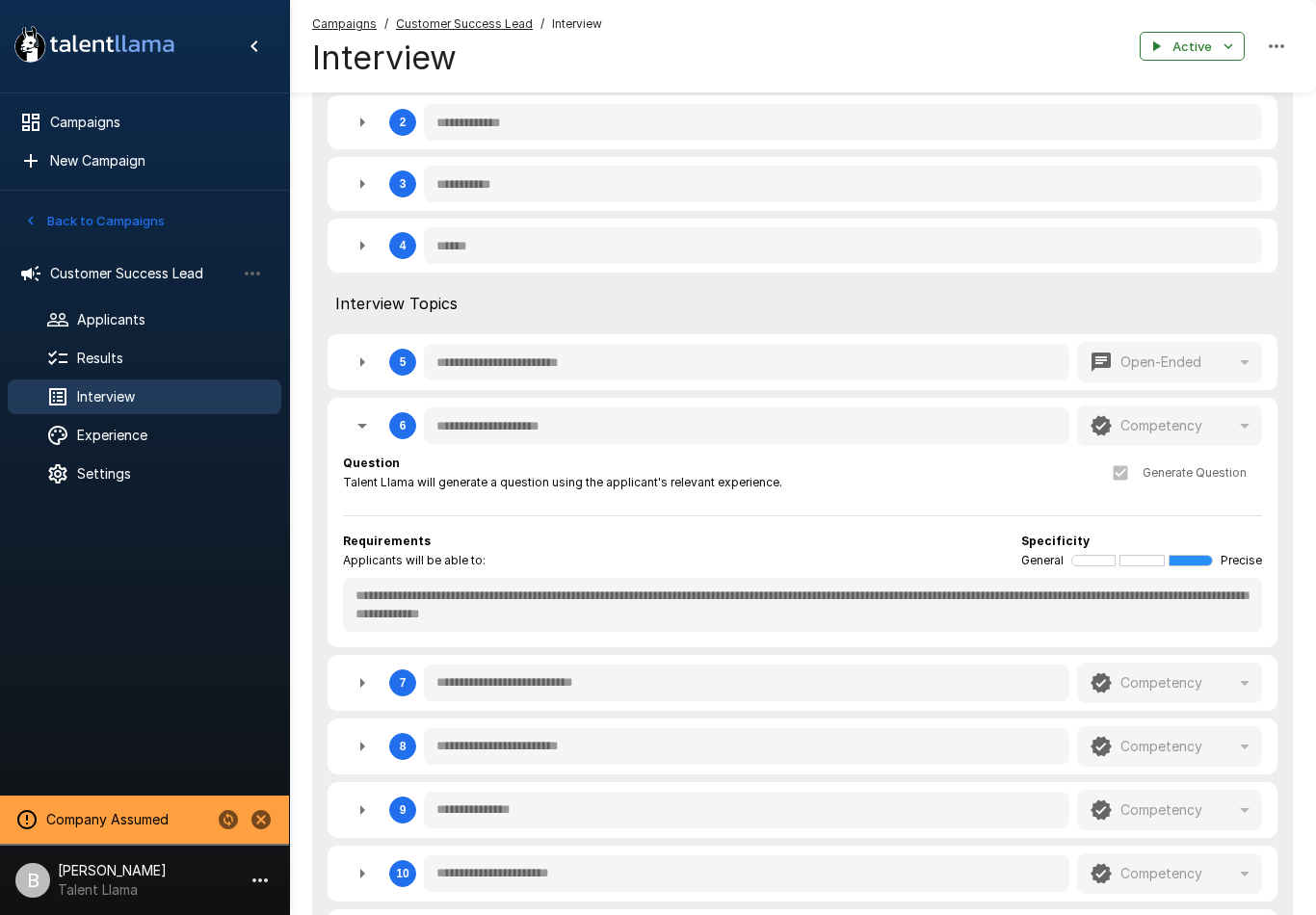
click at [124, 336] on div "Applicants" at bounding box center [144, 320] width 274 height 35
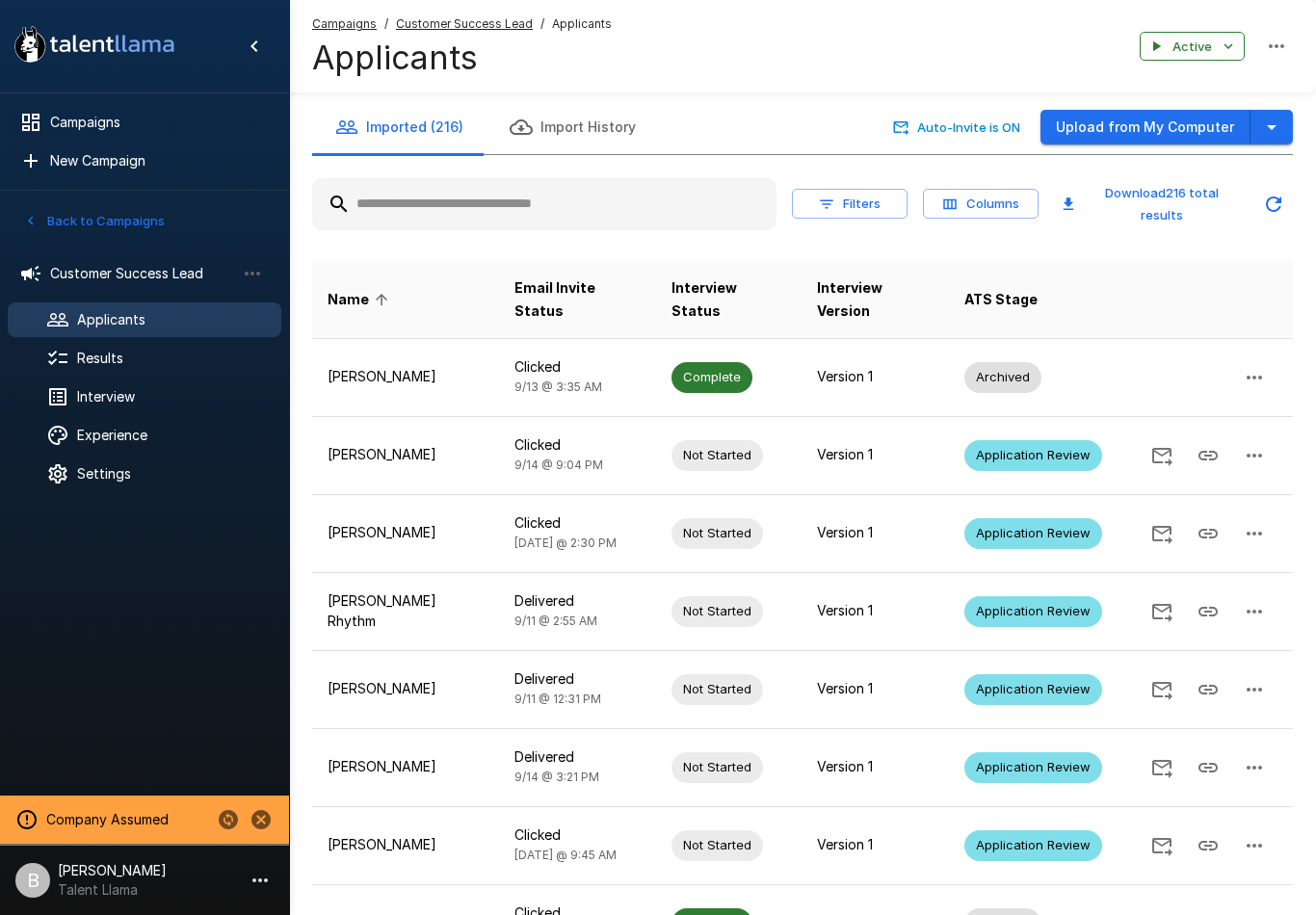
click at [121, 360] on span "Results" at bounding box center [171, 358] width 189 height 19
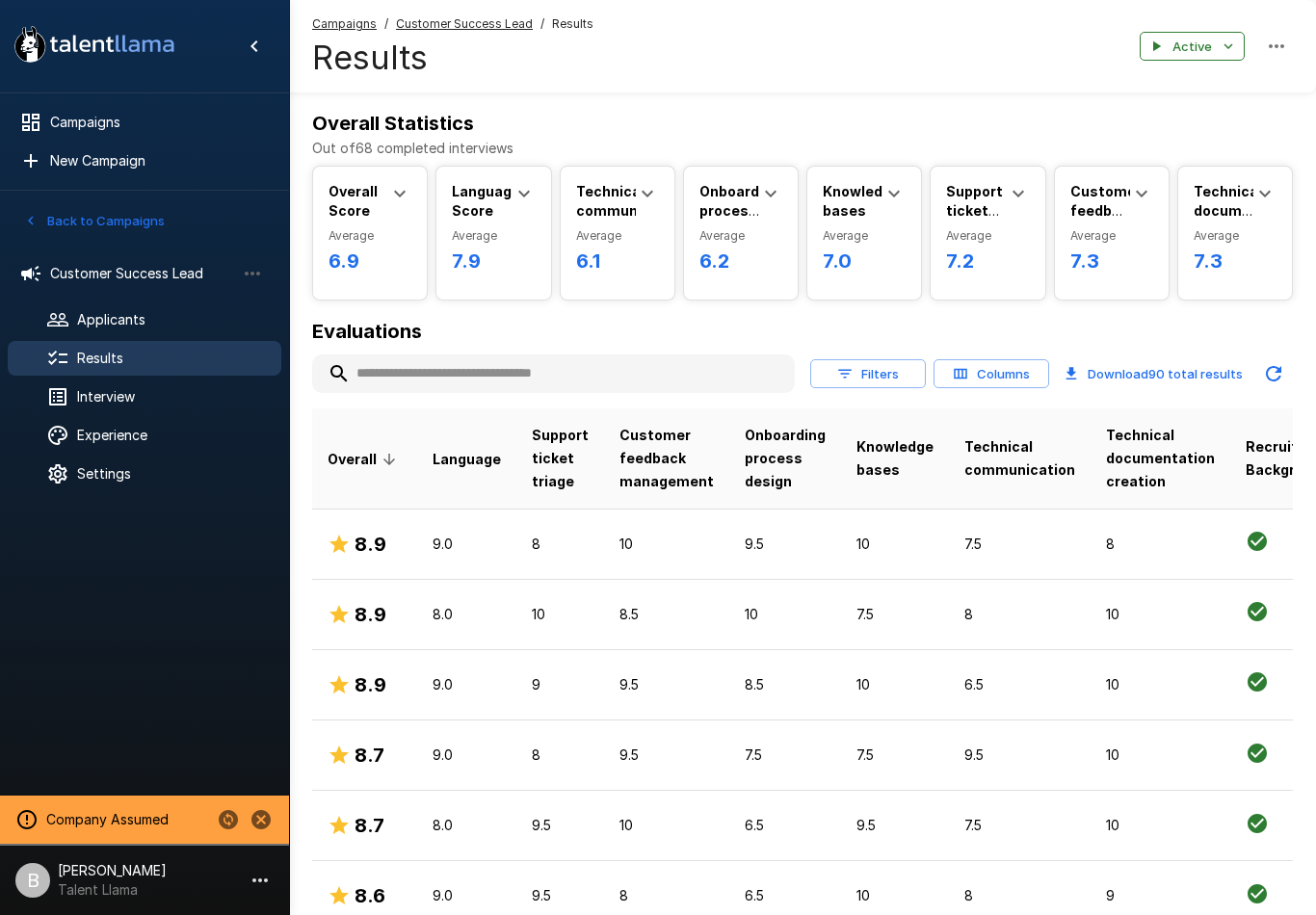
click at [525, 601] on td "10" at bounding box center [560, 614] width 88 height 71
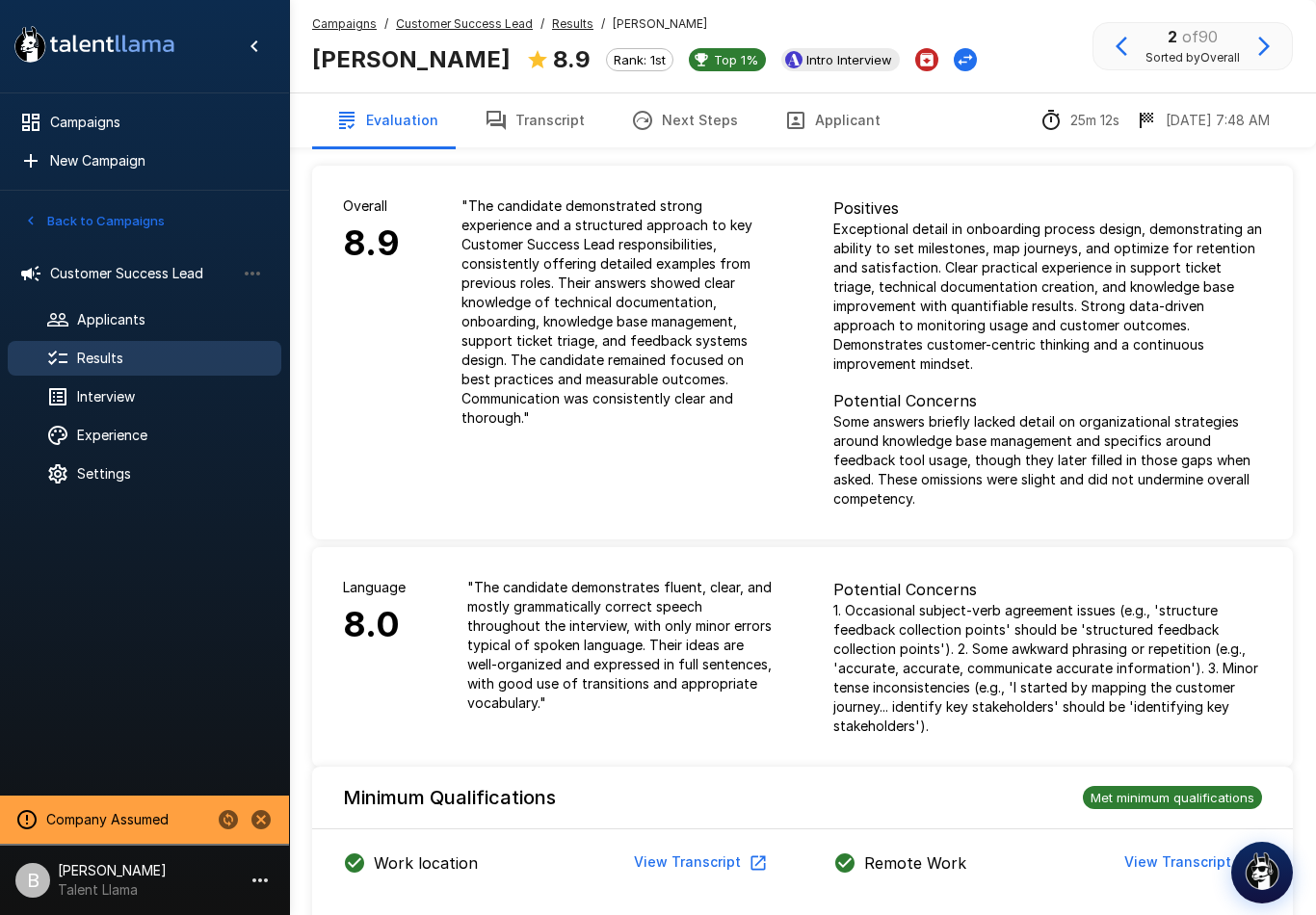
click at [563, 23] on u "Results" at bounding box center [572, 23] width 42 height 15
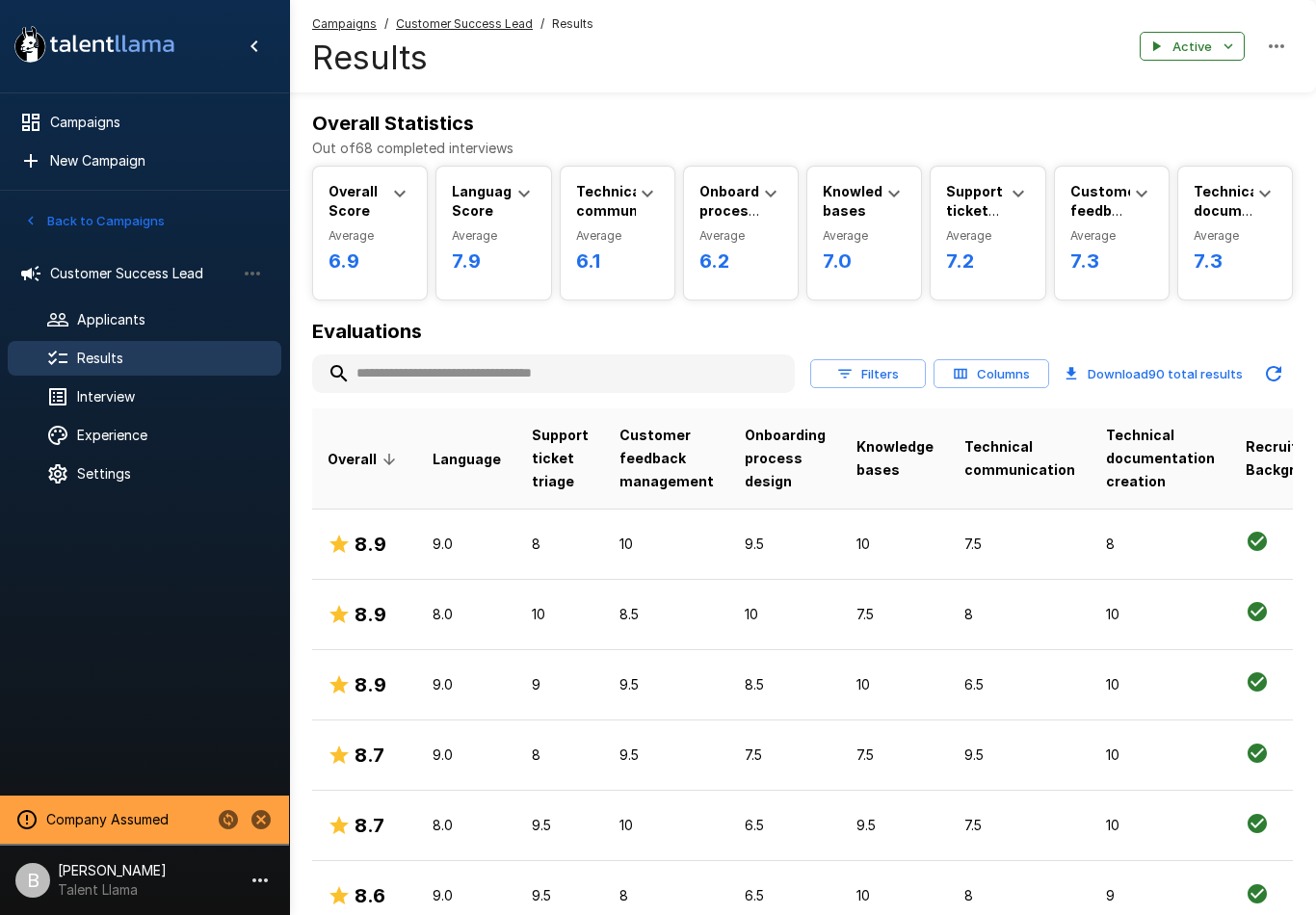
click at [871, 369] on button "Filters" at bounding box center [868, 374] width 115 height 30
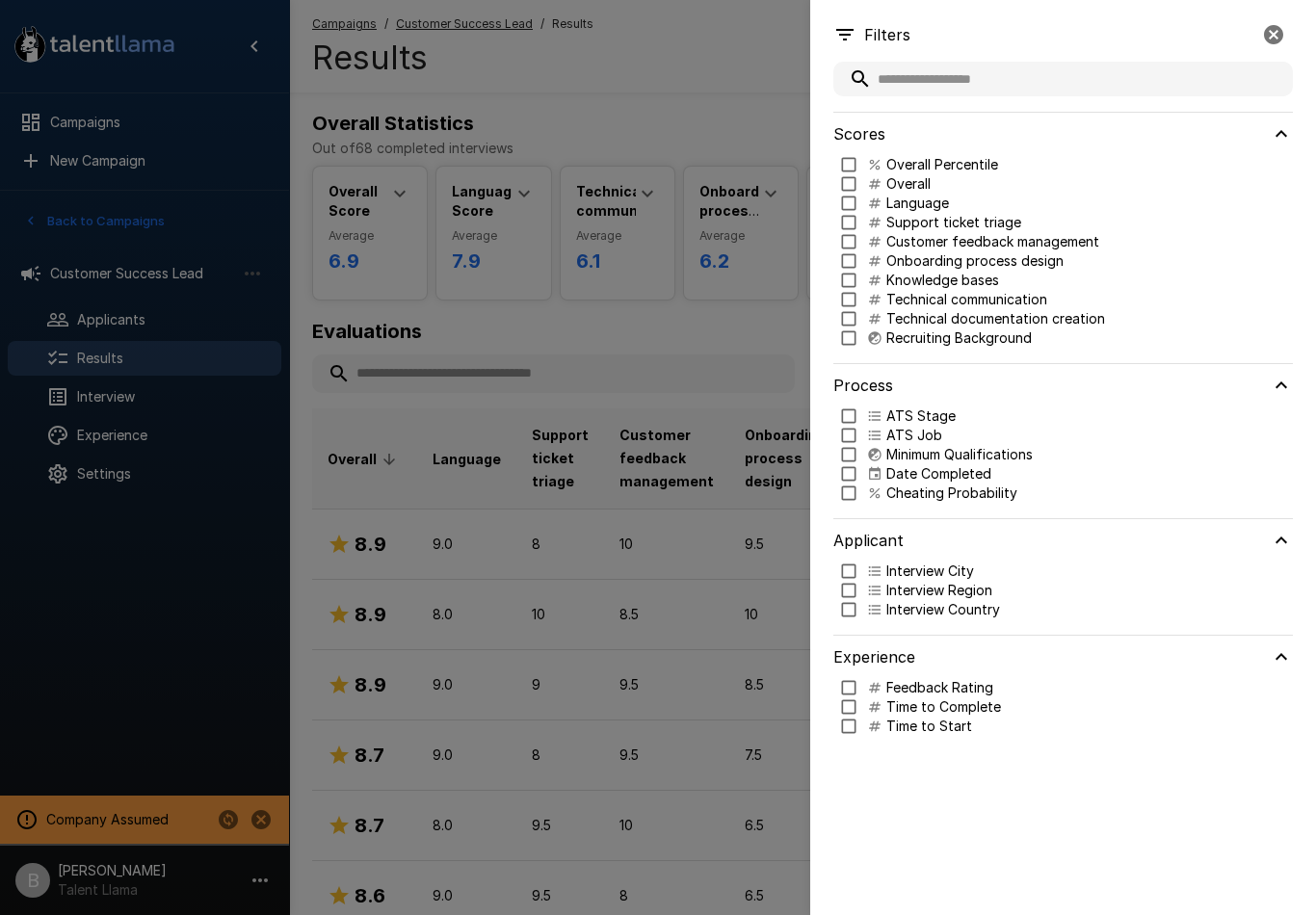
type input "***"
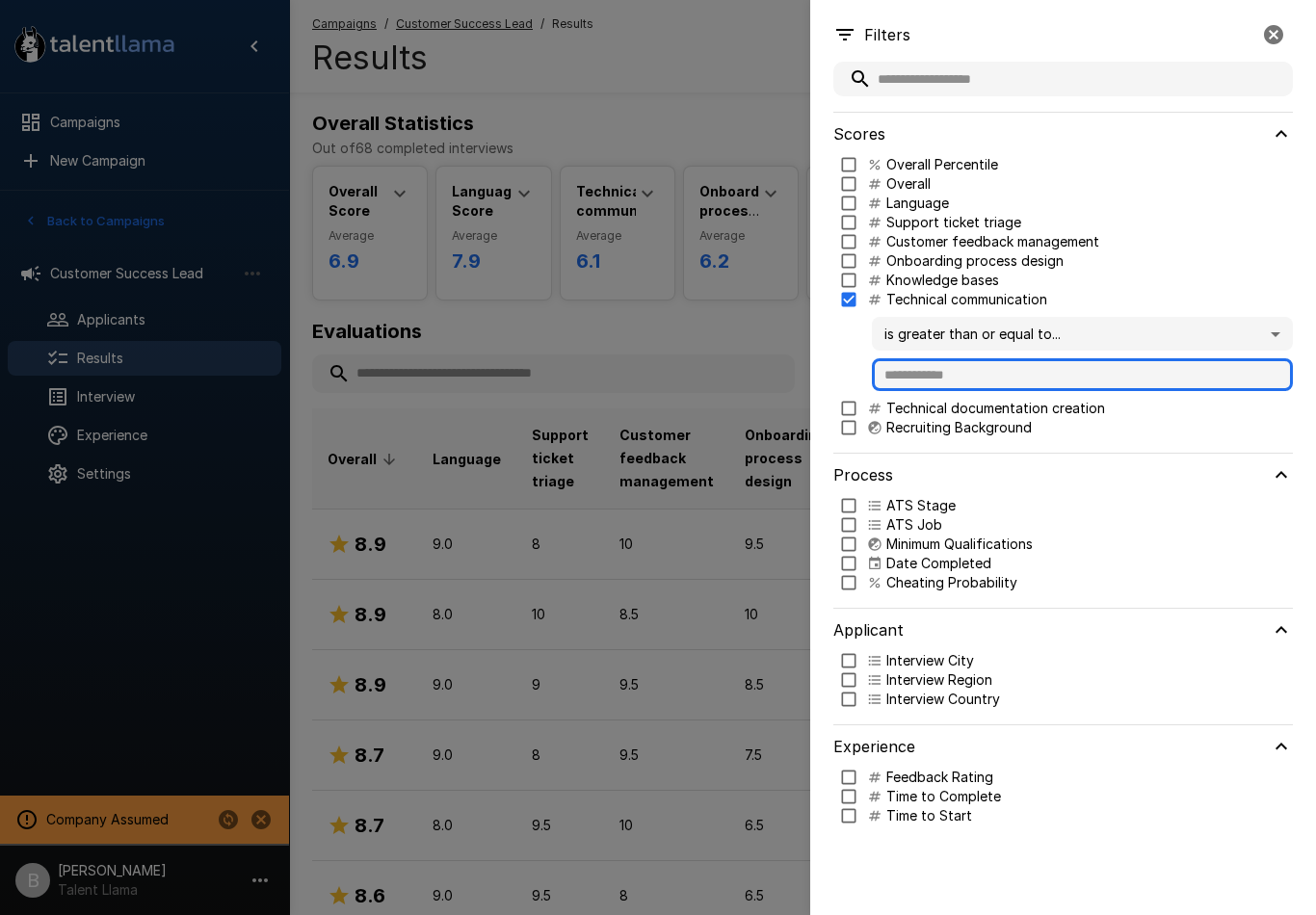
click at [969, 367] on input "text" at bounding box center [1082, 375] width 421 height 33
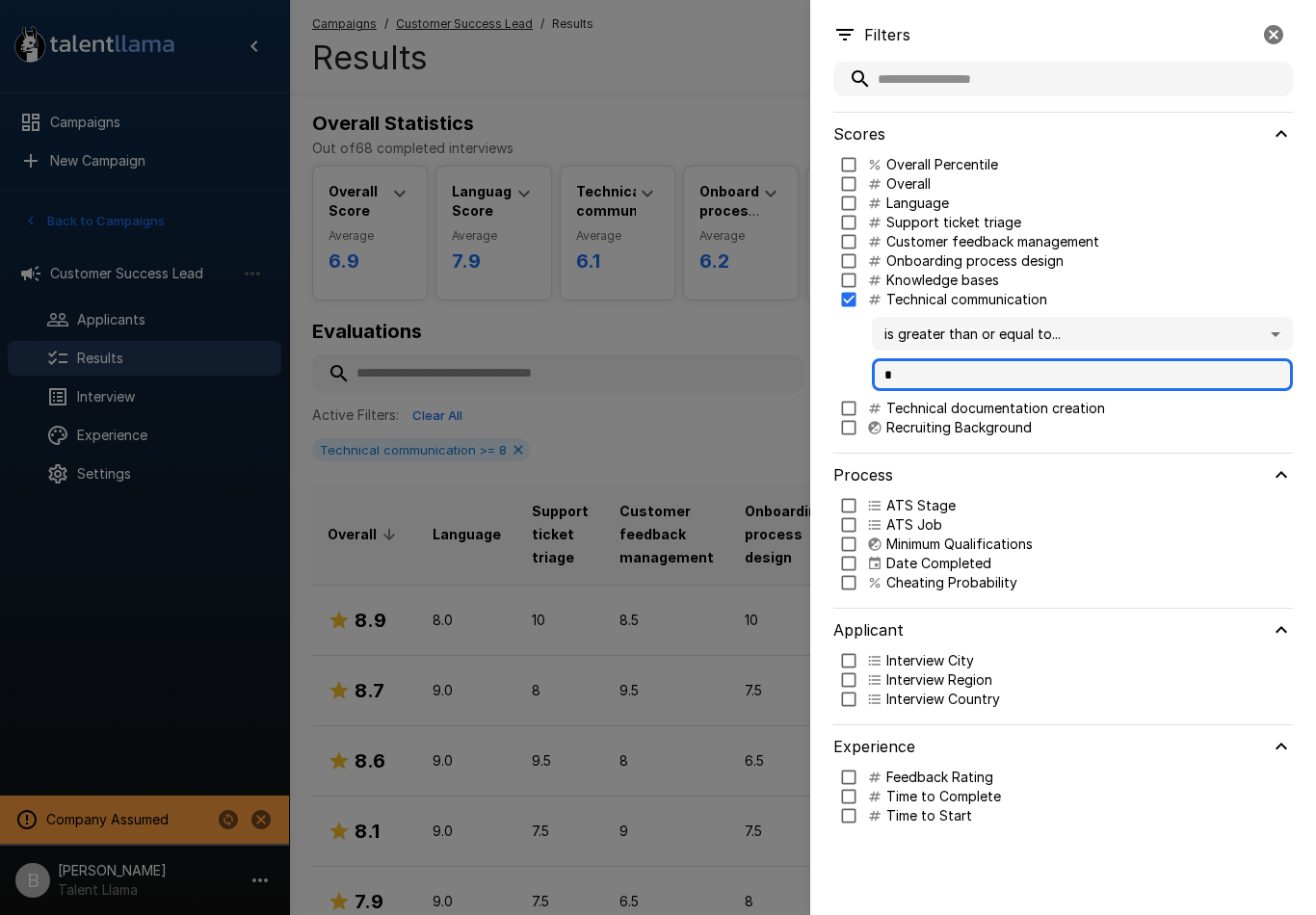
type input "*"
click at [701, 296] on div at bounding box center [658, 457] width 1316 height 915
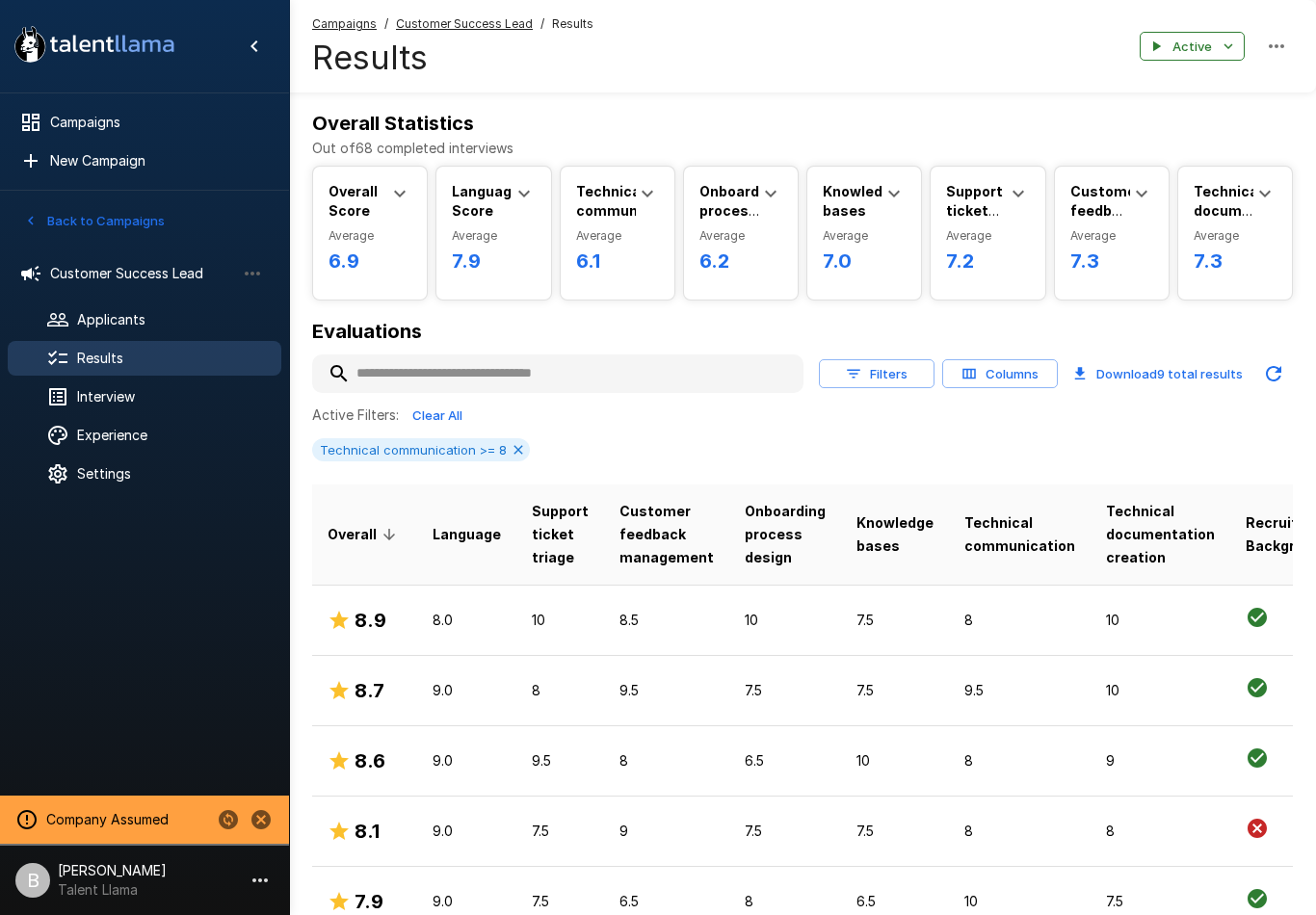
click at [453, 686] on p "9.0" at bounding box center [467, 690] width 69 height 19
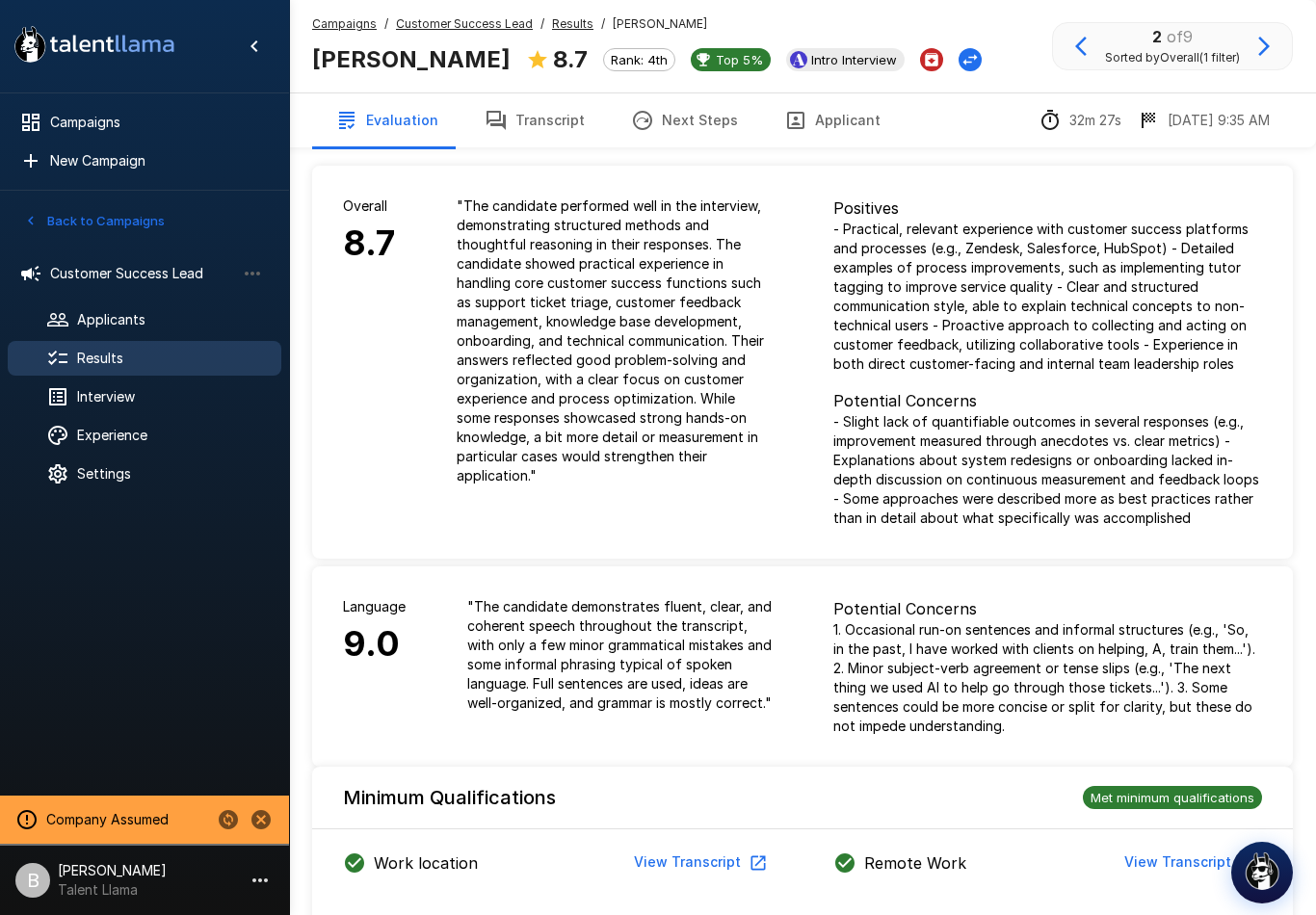
click at [964, 56] on icon "Change Stage" at bounding box center [970, 60] width 15 height 12
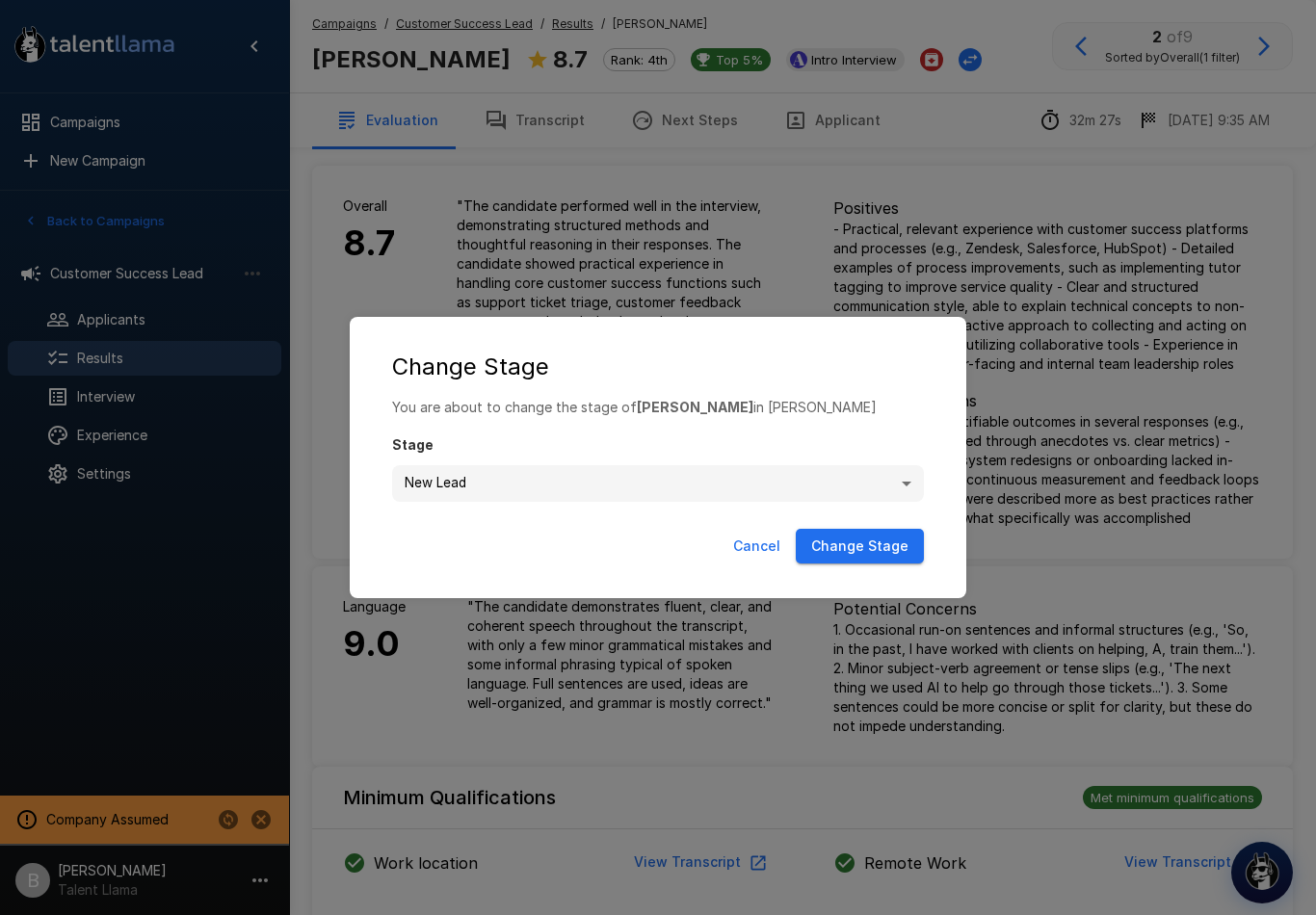
click at [526, 477] on body ".st0{fill:#FFFFFF;} .st1{fill:#76a4ed;} Campaigns New Campaign Active 1 Custome…" at bounding box center [658, 457] width 1316 height 915
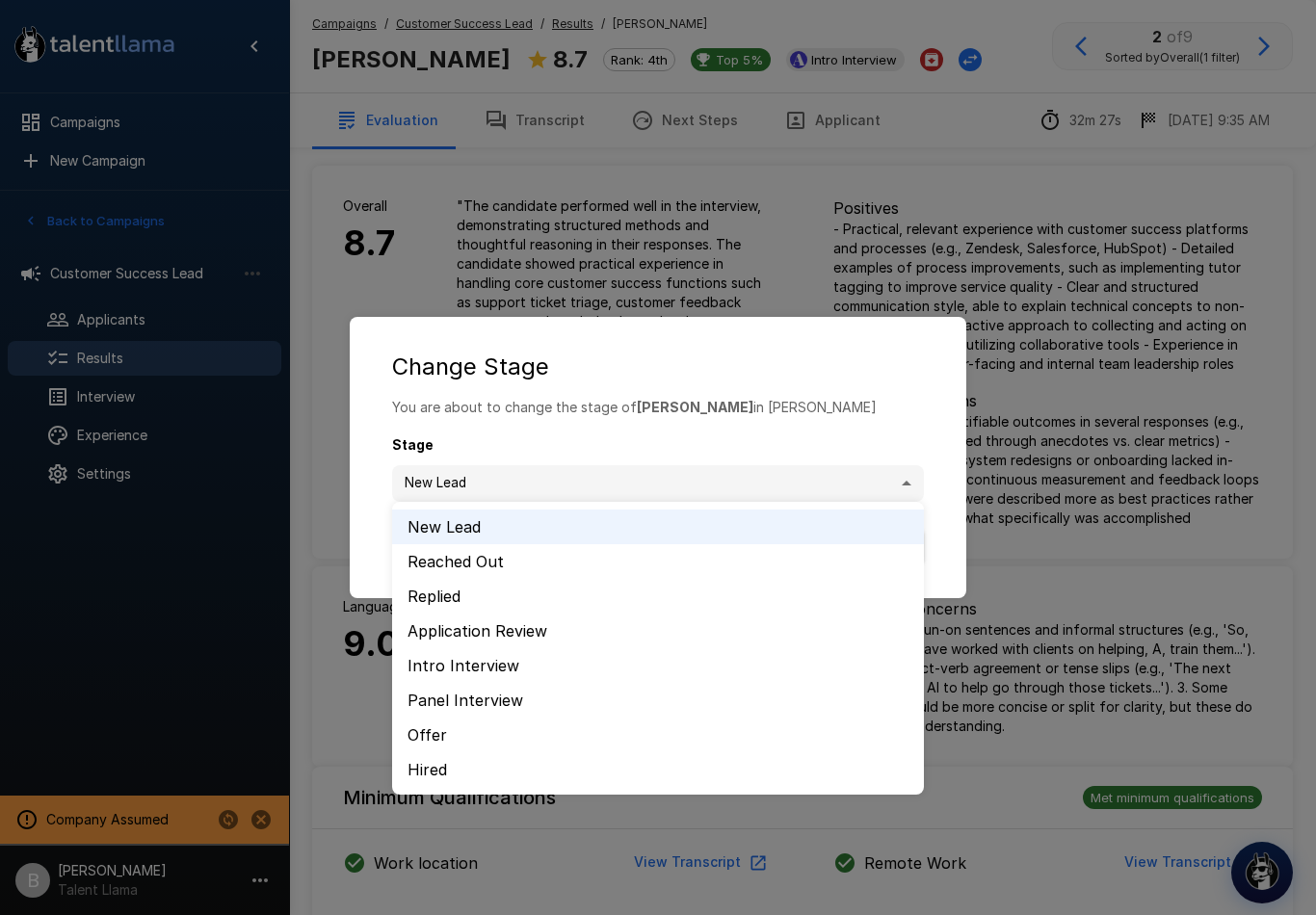
click at [476, 660] on li "Intro Interview" at bounding box center [658, 666] width 532 height 35
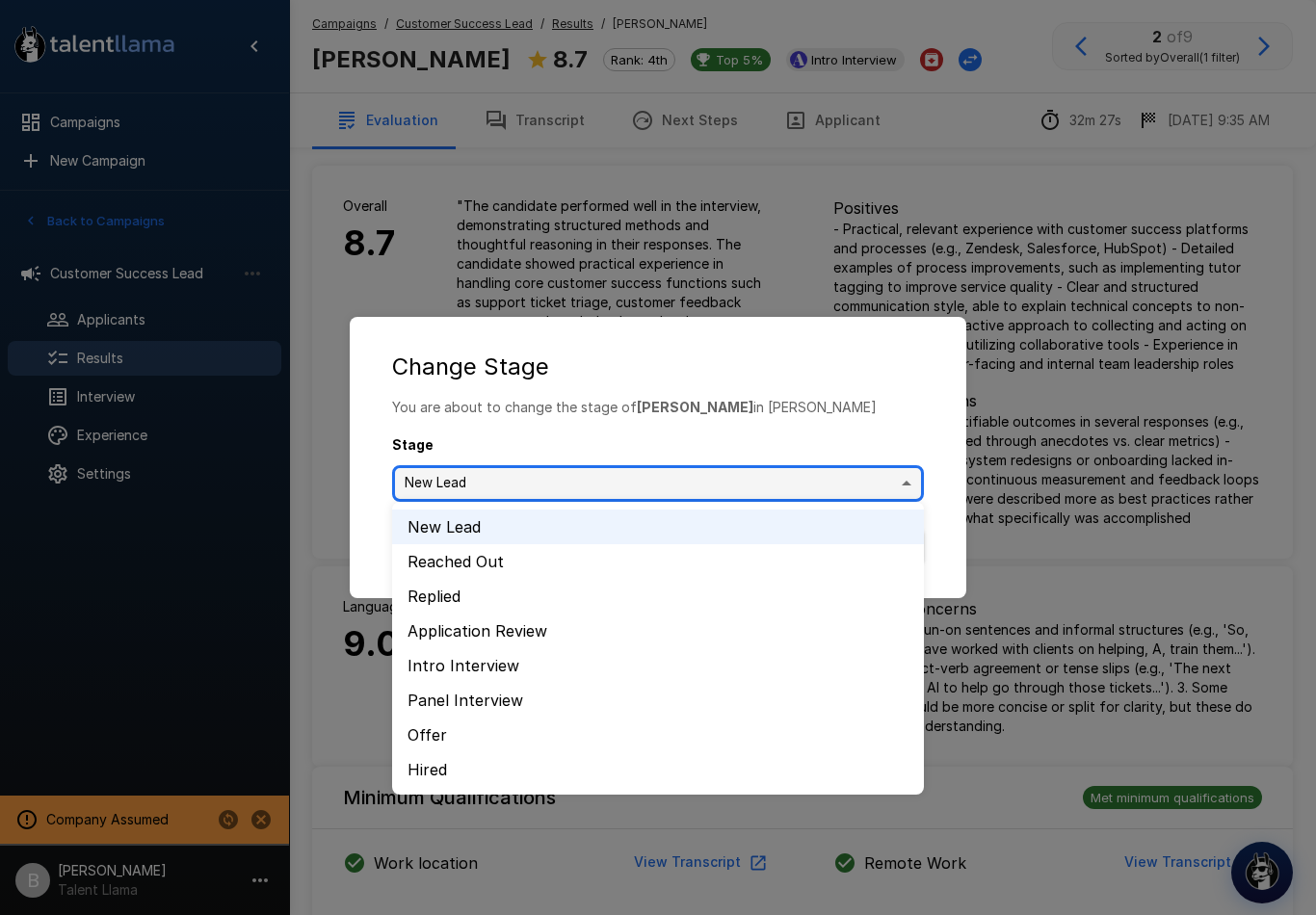
type input "**********"
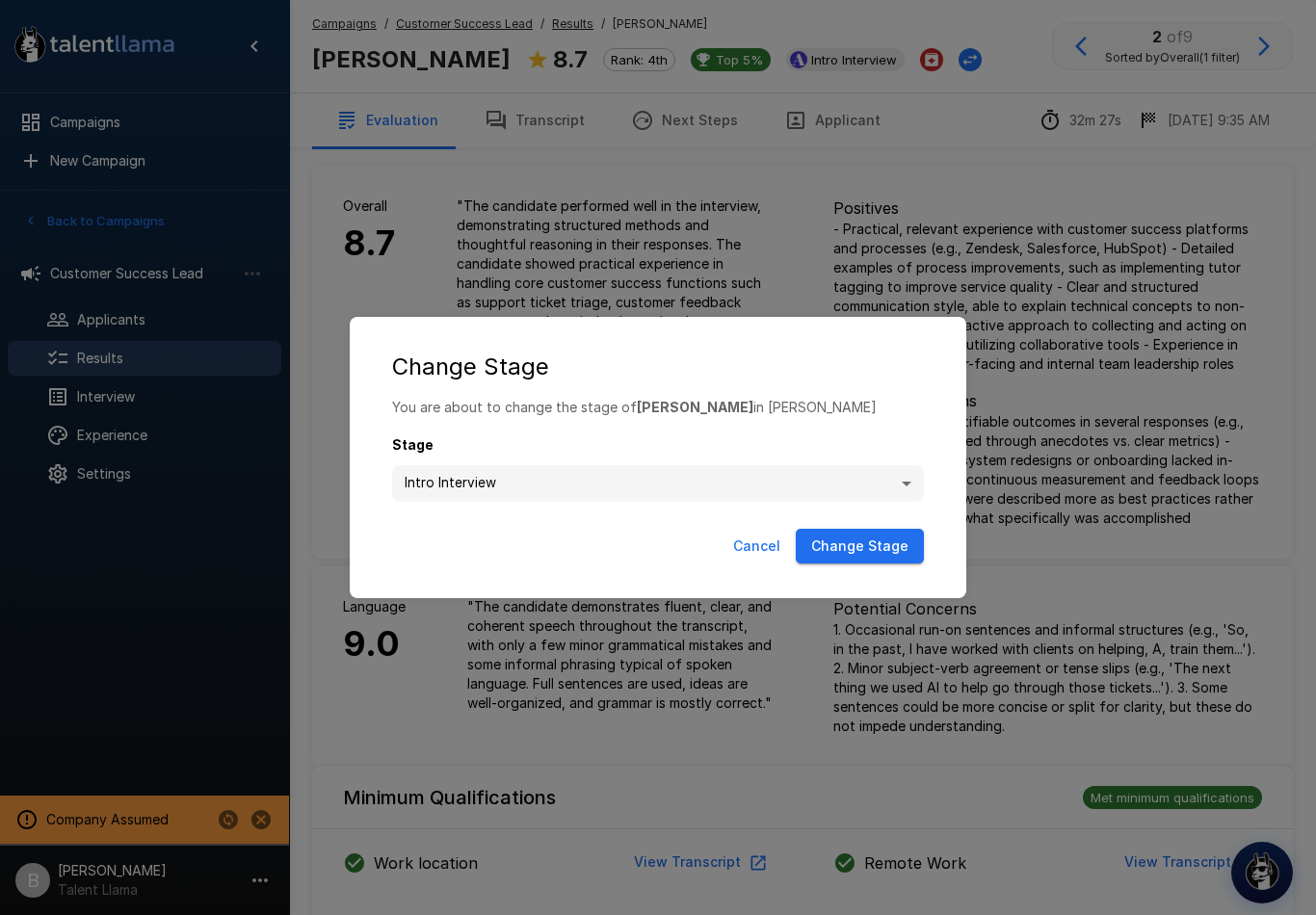
click at [714, 699] on div "**********" at bounding box center [658, 457] width 1316 height 915
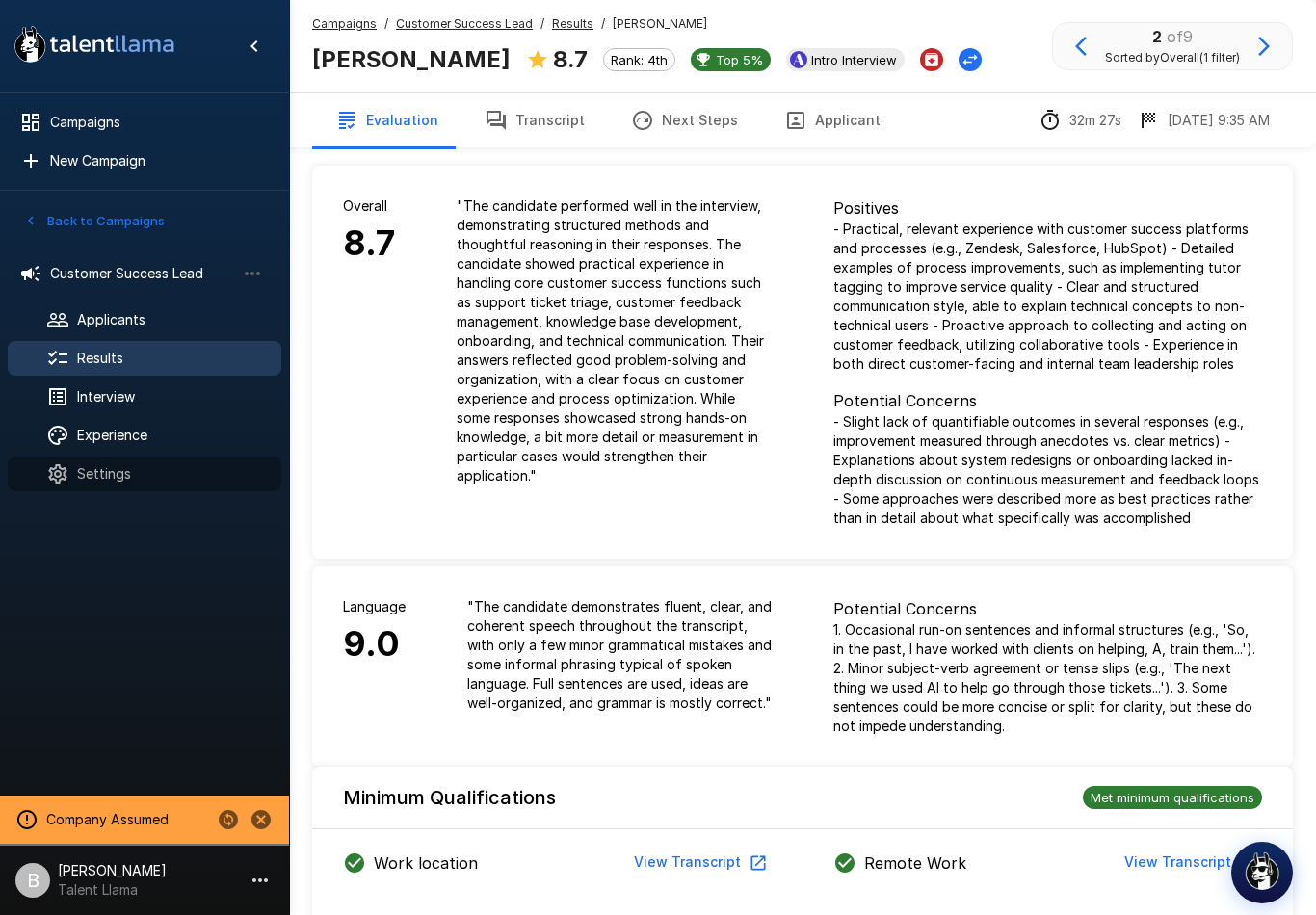
click at [133, 460] on div "Settings" at bounding box center [144, 474] width 274 height 35
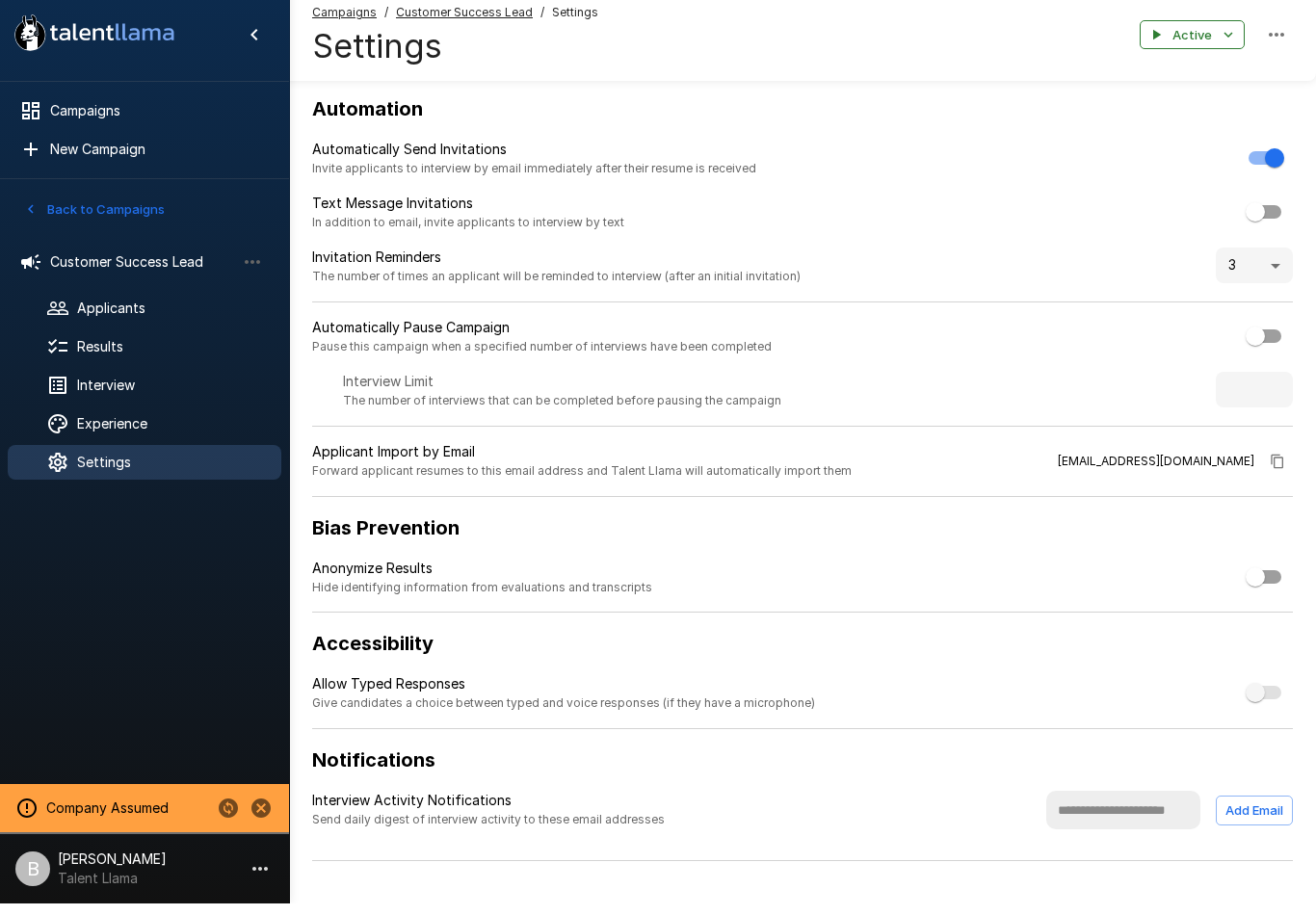
scroll to position [1, 0]
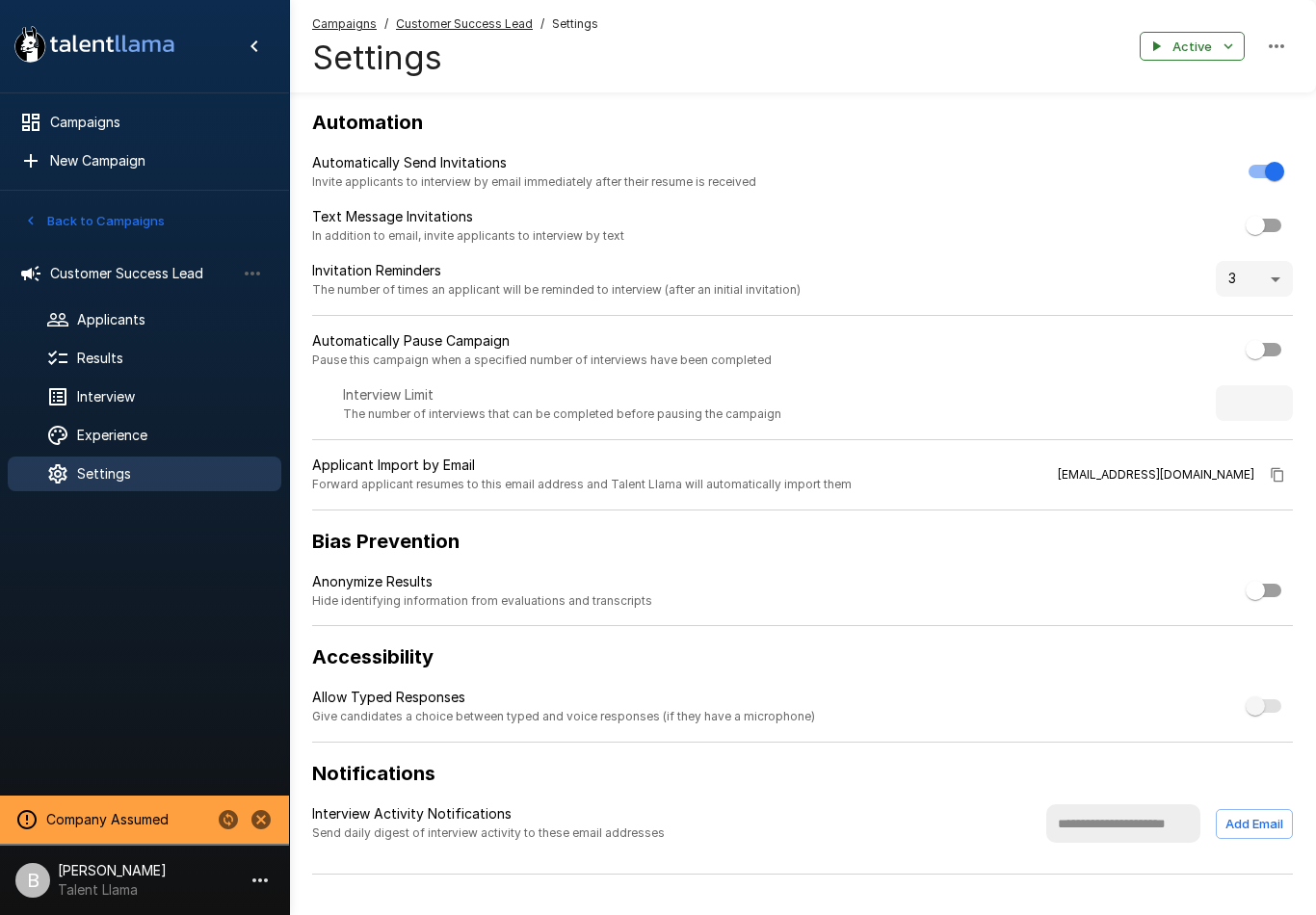
click at [126, 880] on p "[PERSON_NAME]" at bounding box center [112, 870] width 108 height 19
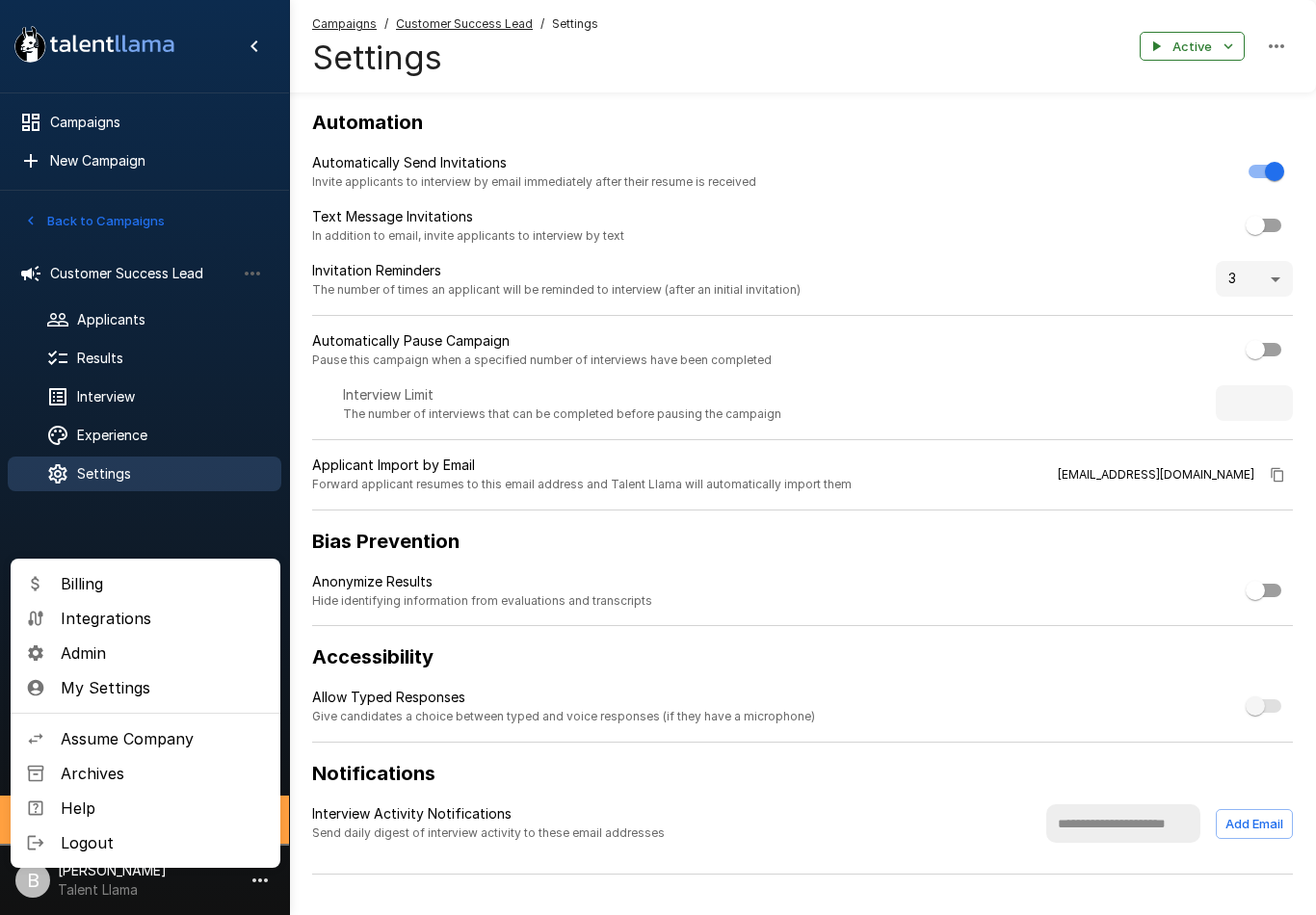
click at [144, 664] on span "Admin" at bounding box center [163, 654] width 204 height 23
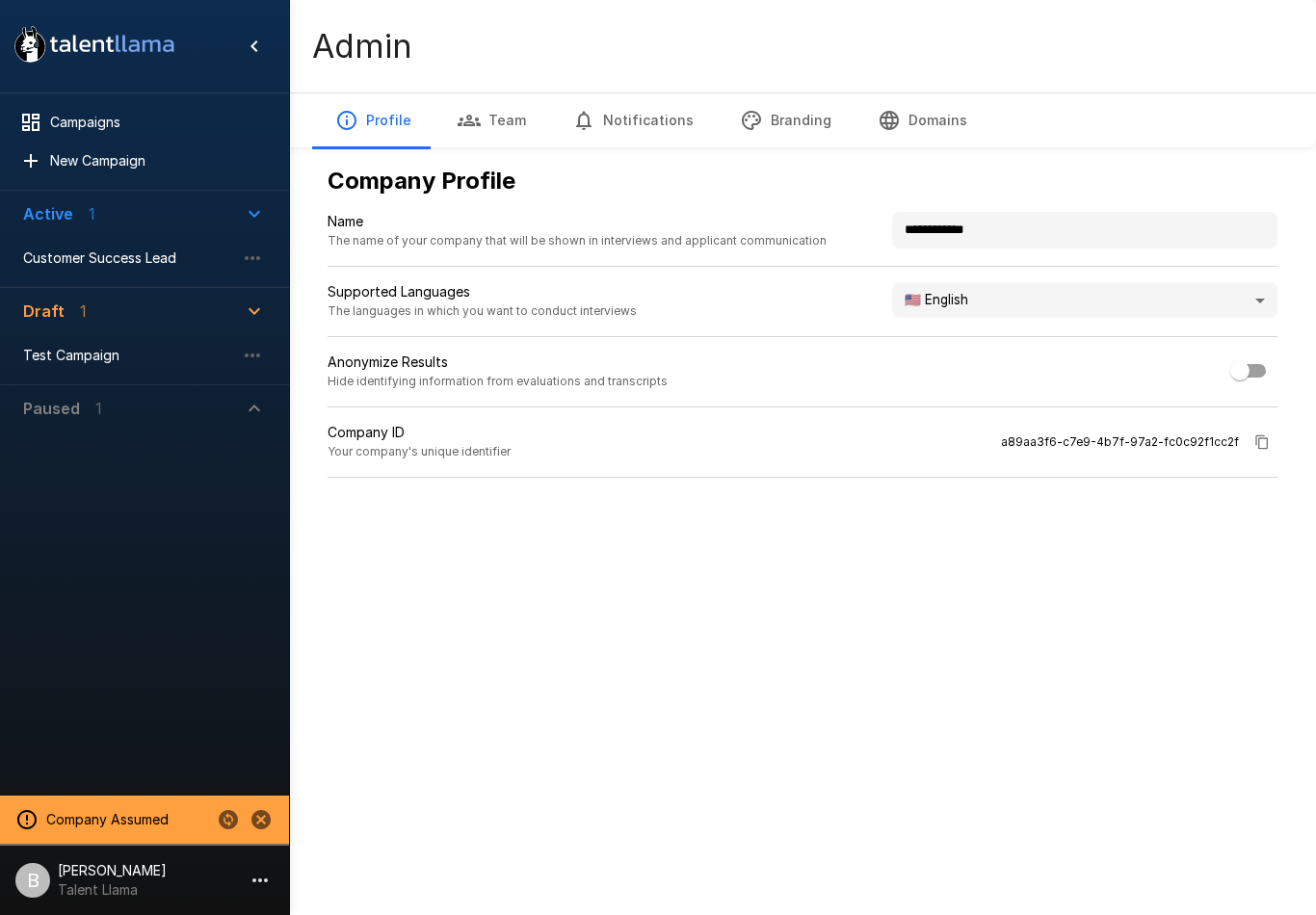
click at [1025, 304] on body "**********" at bounding box center [658, 457] width 1316 height 915
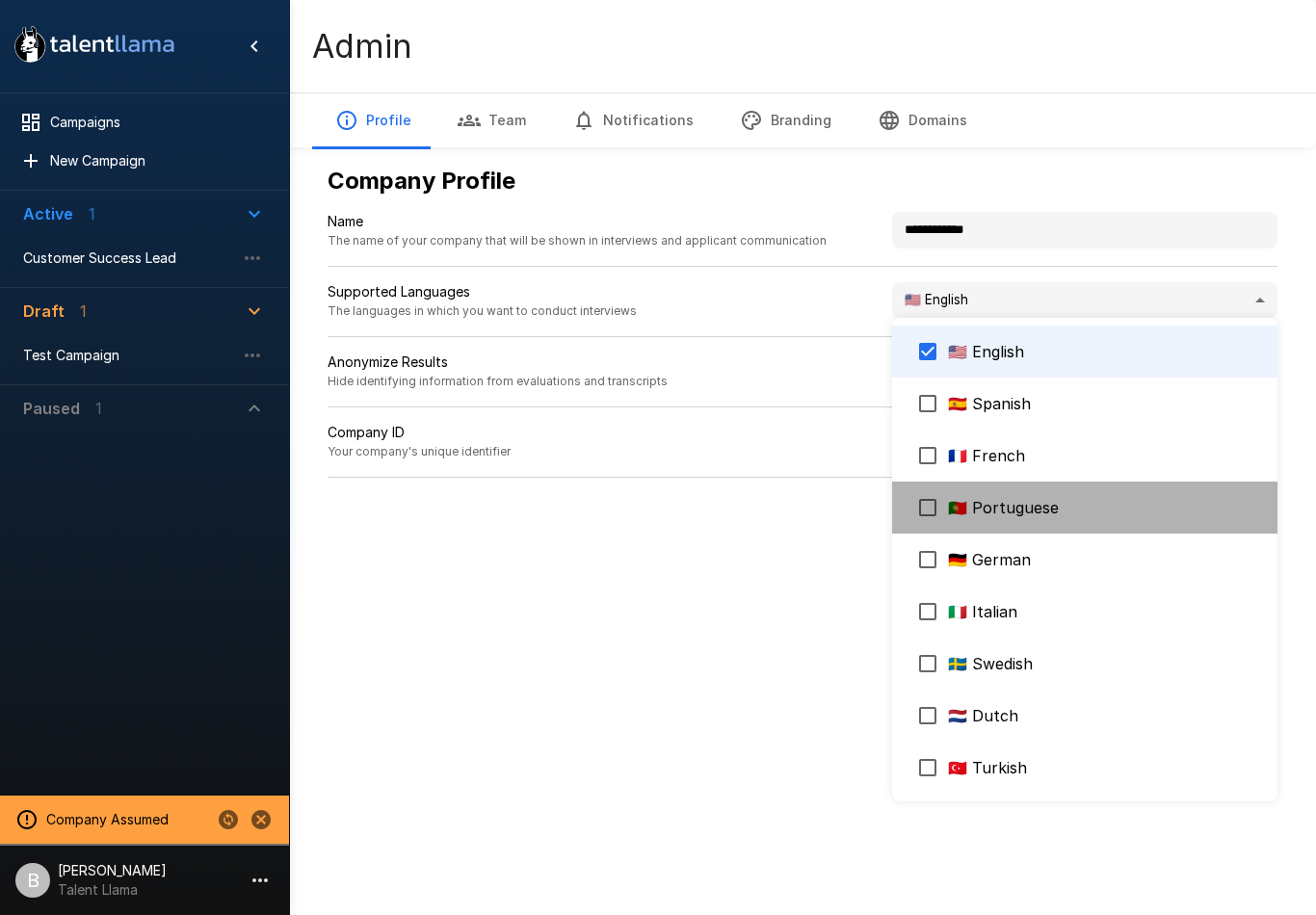
click at [1034, 495] on li "🇵🇹 Portuguese" at bounding box center [1085, 507] width 385 height 52
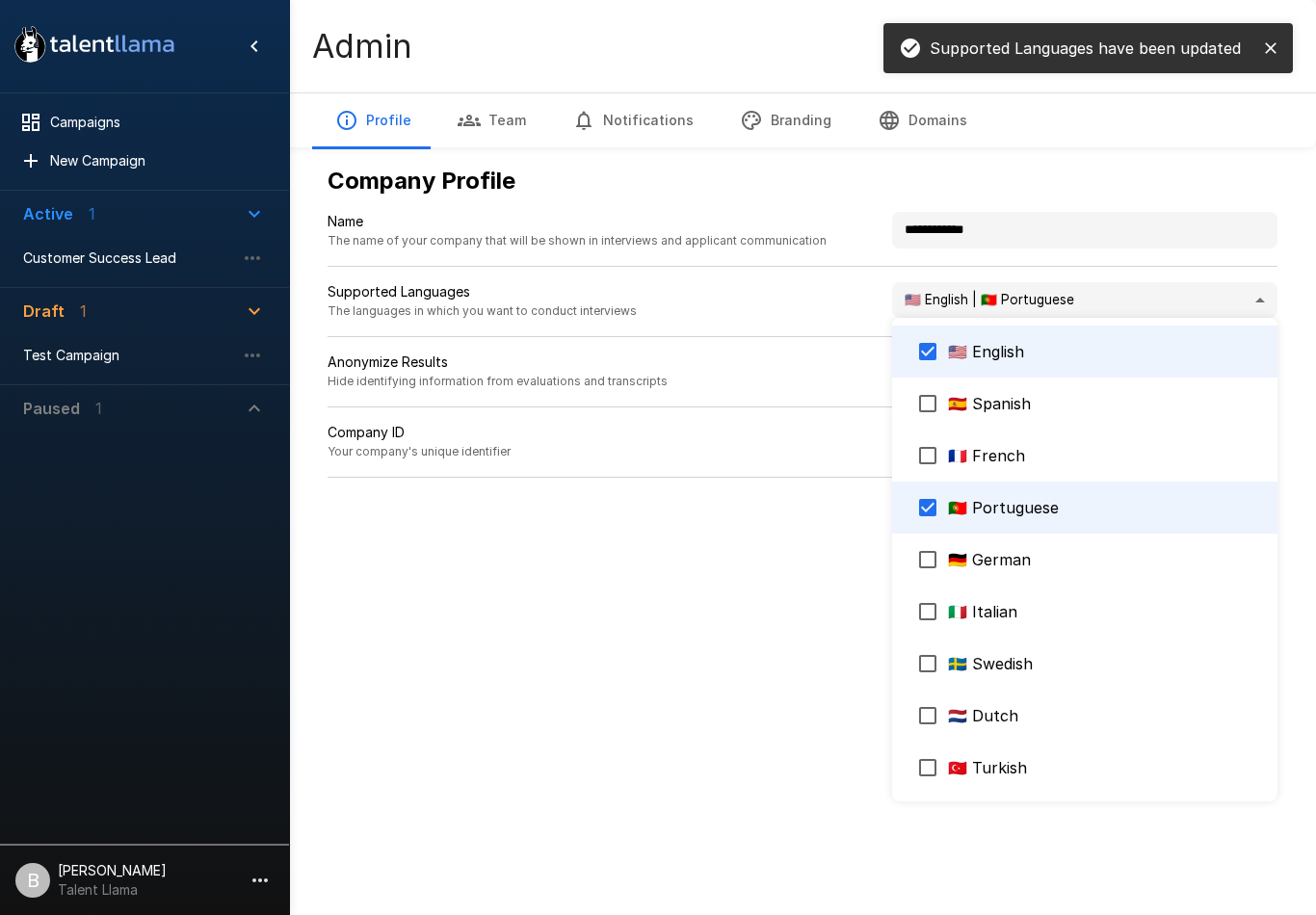
click at [1026, 488] on li "🇵🇹 Portuguese" at bounding box center [1085, 507] width 385 height 52
type input "**"
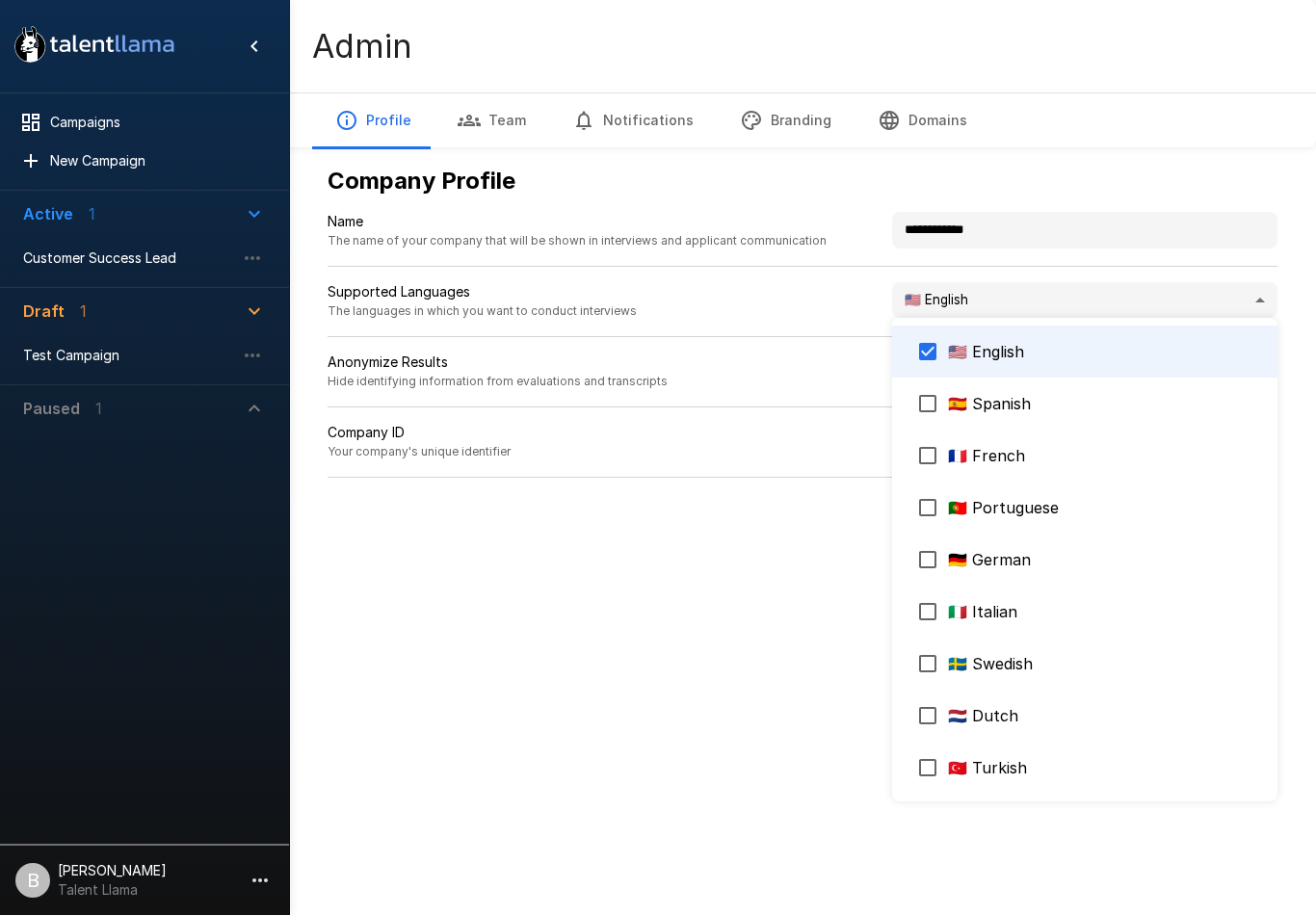
click at [805, 905] on div at bounding box center [658, 457] width 1316 height 915
